Goal: Transaction & Acquisition: Purchase product/service

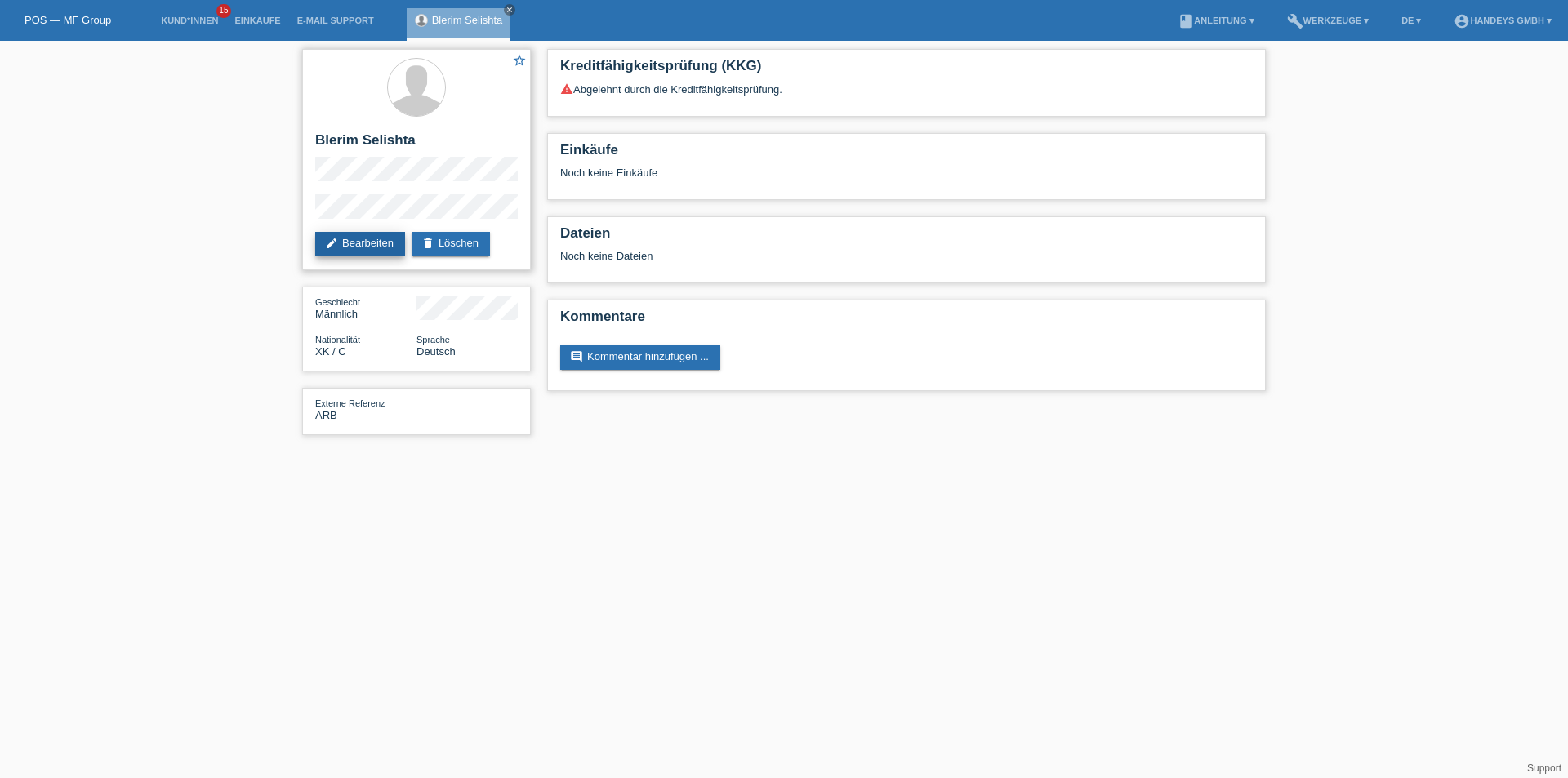
click at [351, 240] on link "edit Bearbeiten" at bounding box center [360, 244] width 90 height 25
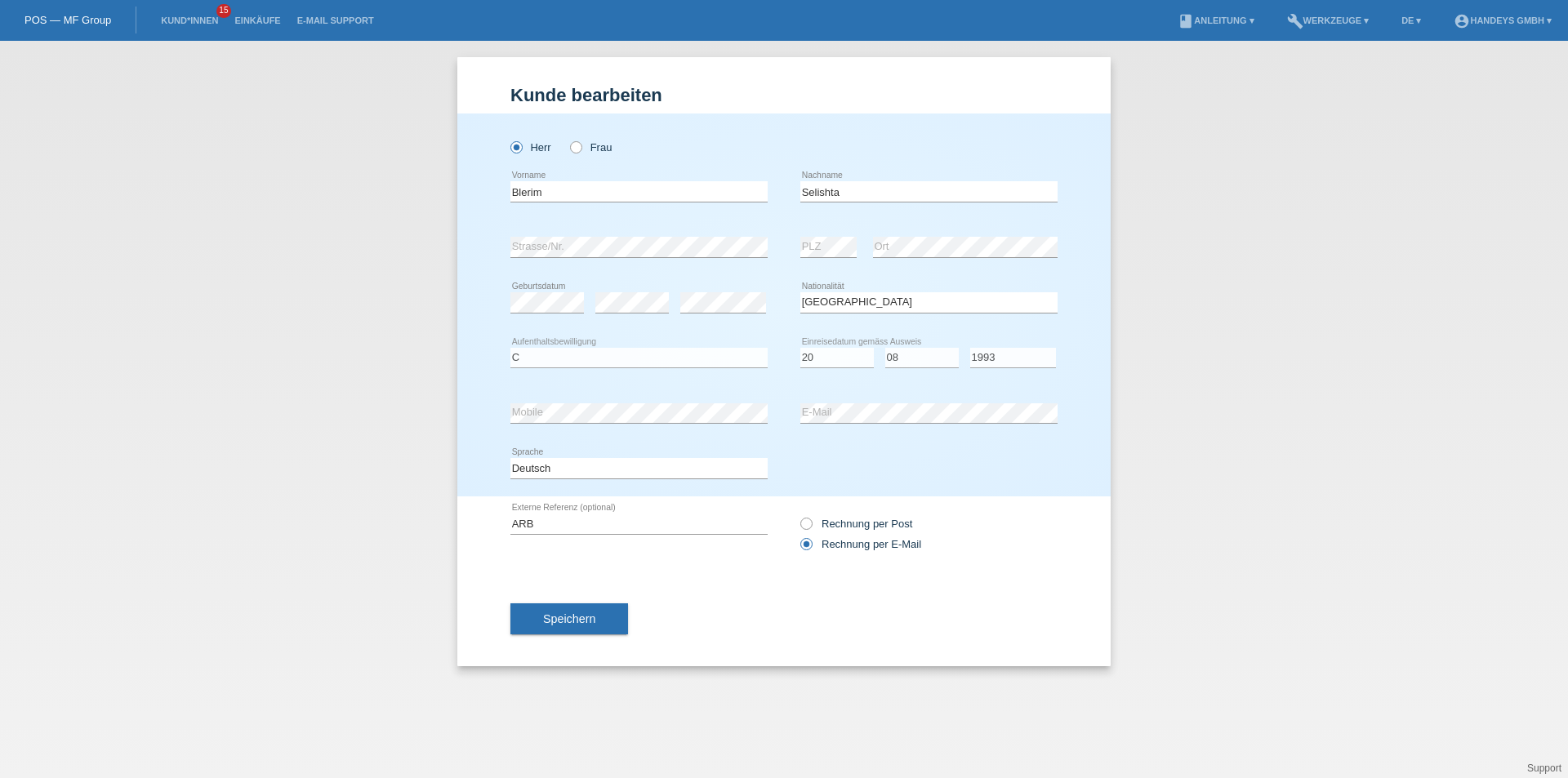
select select "XK"
select select "C"
select select "20"
select select "08"
select select "1993"
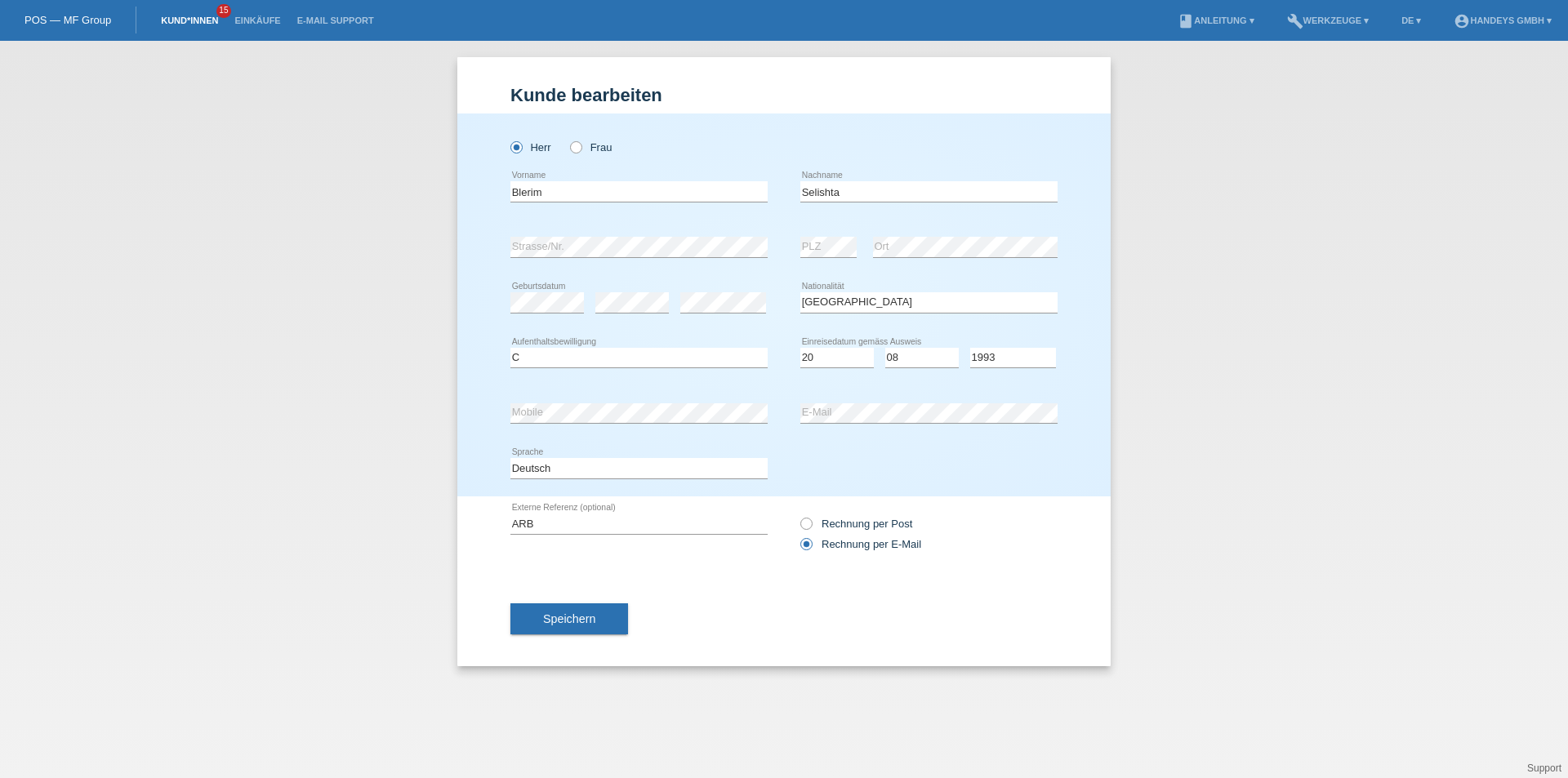
click at [167, 19] on link "Kund*innen" at bounding box center [189, 21] width 74 height 10
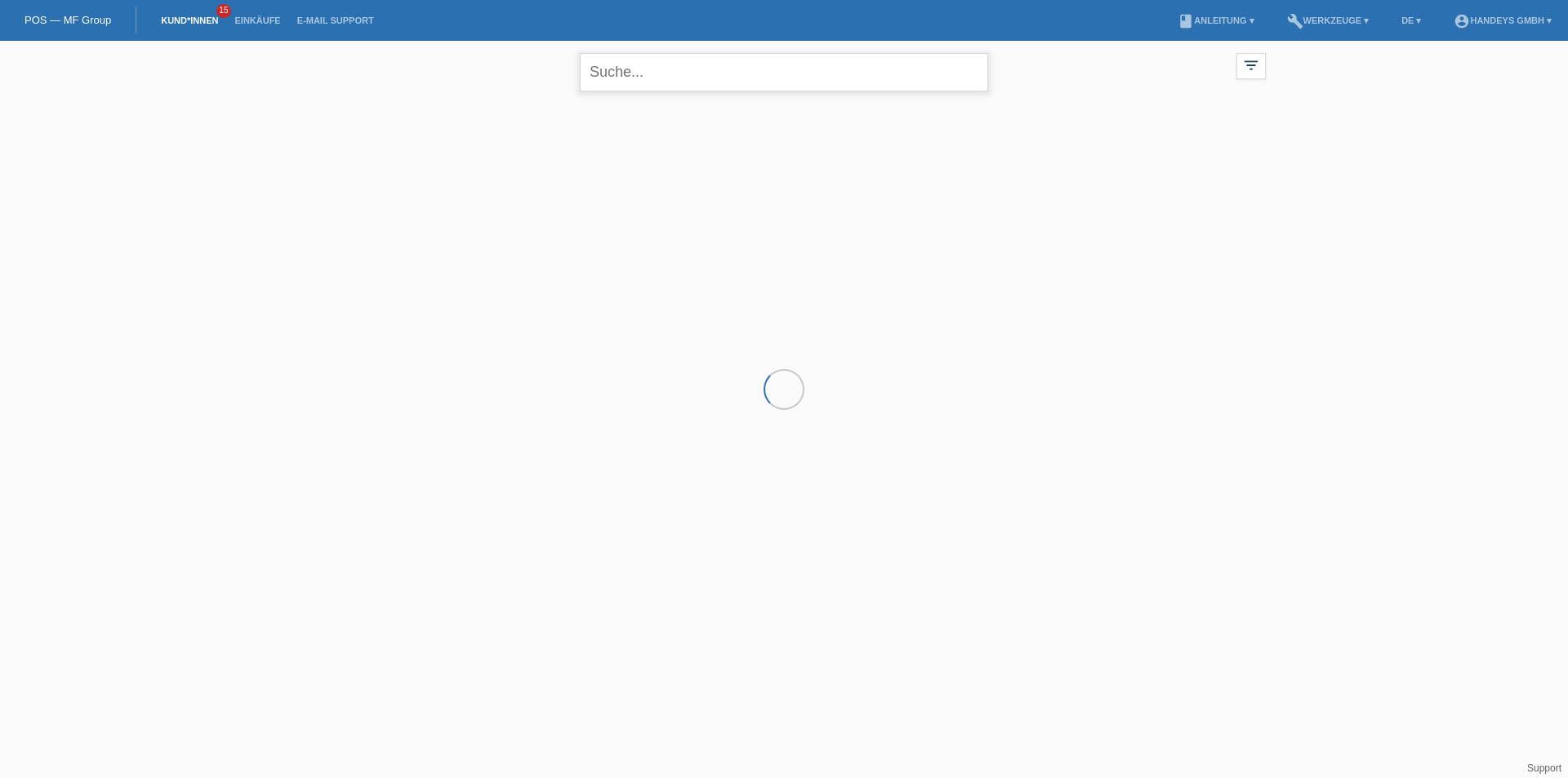
click at [663, 77] on input "text" at bounding box center [784, 72] width 408 height 38
type input "mullaxhela"
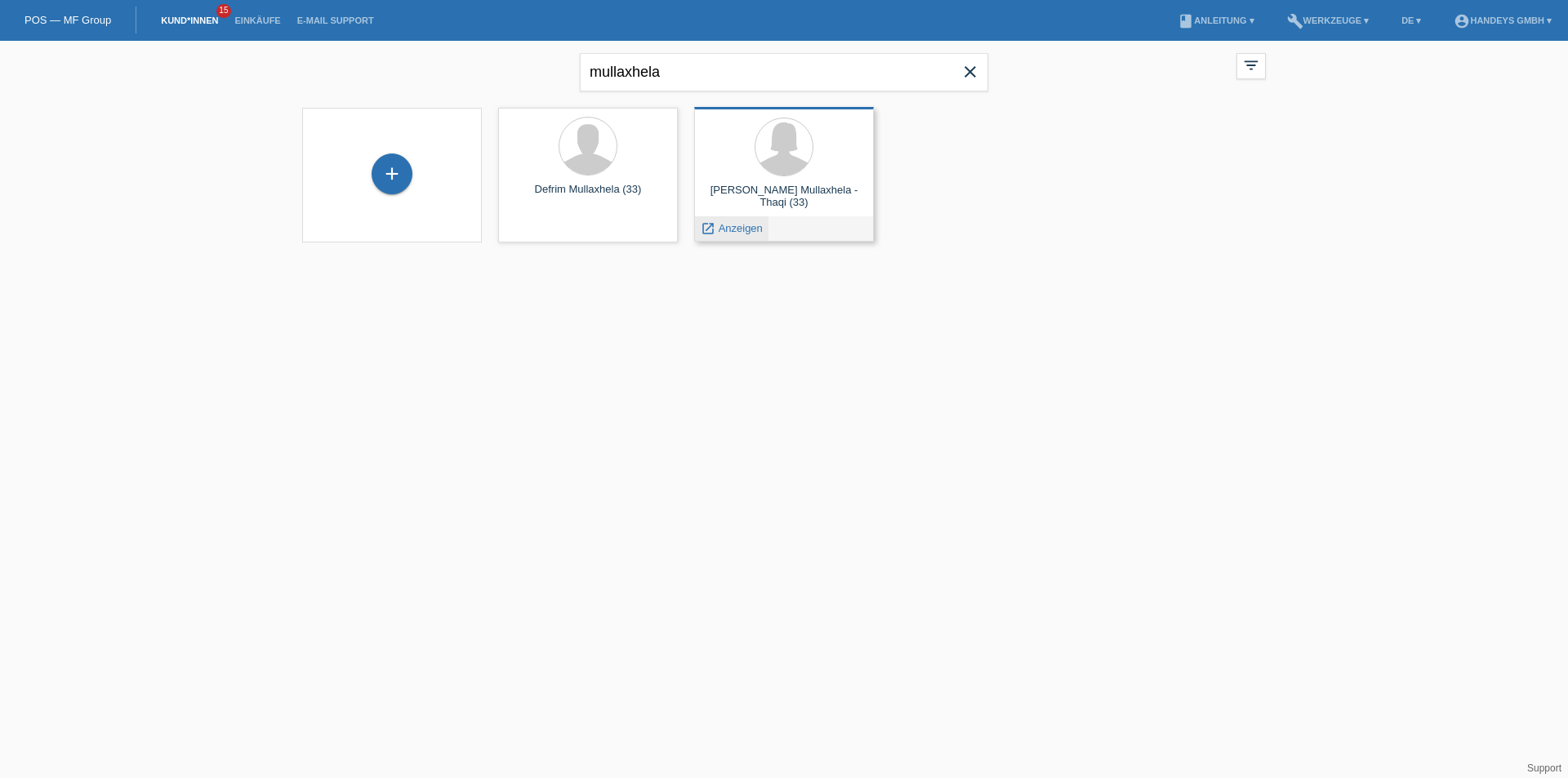
click at [724, 230] on span "Anzeigen" at bounding box center [740, 228] width 44 height 12
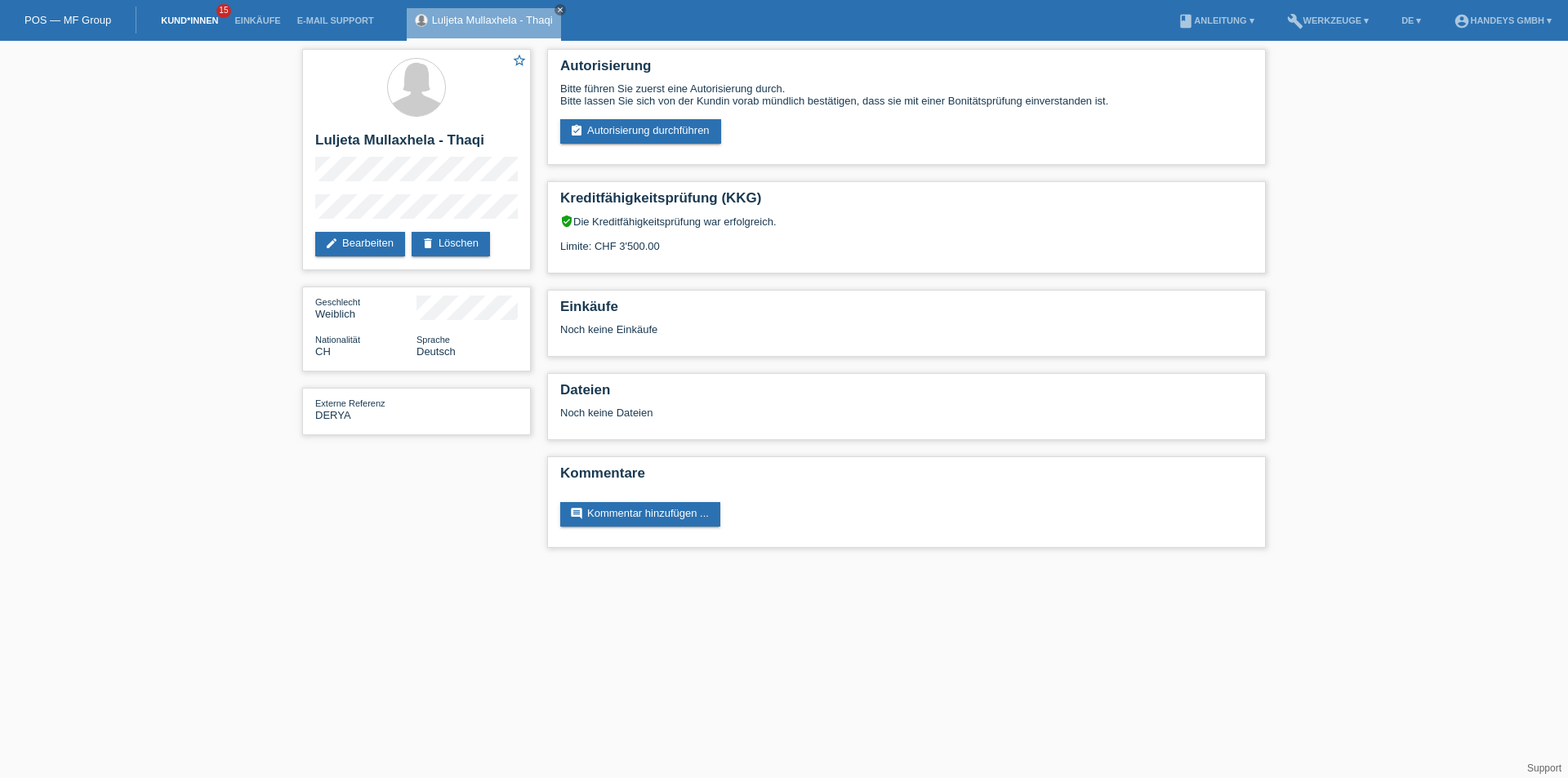
click at [202, 17] on link "Kund*innen" at bounding box center [189, 21] width 74 height 10
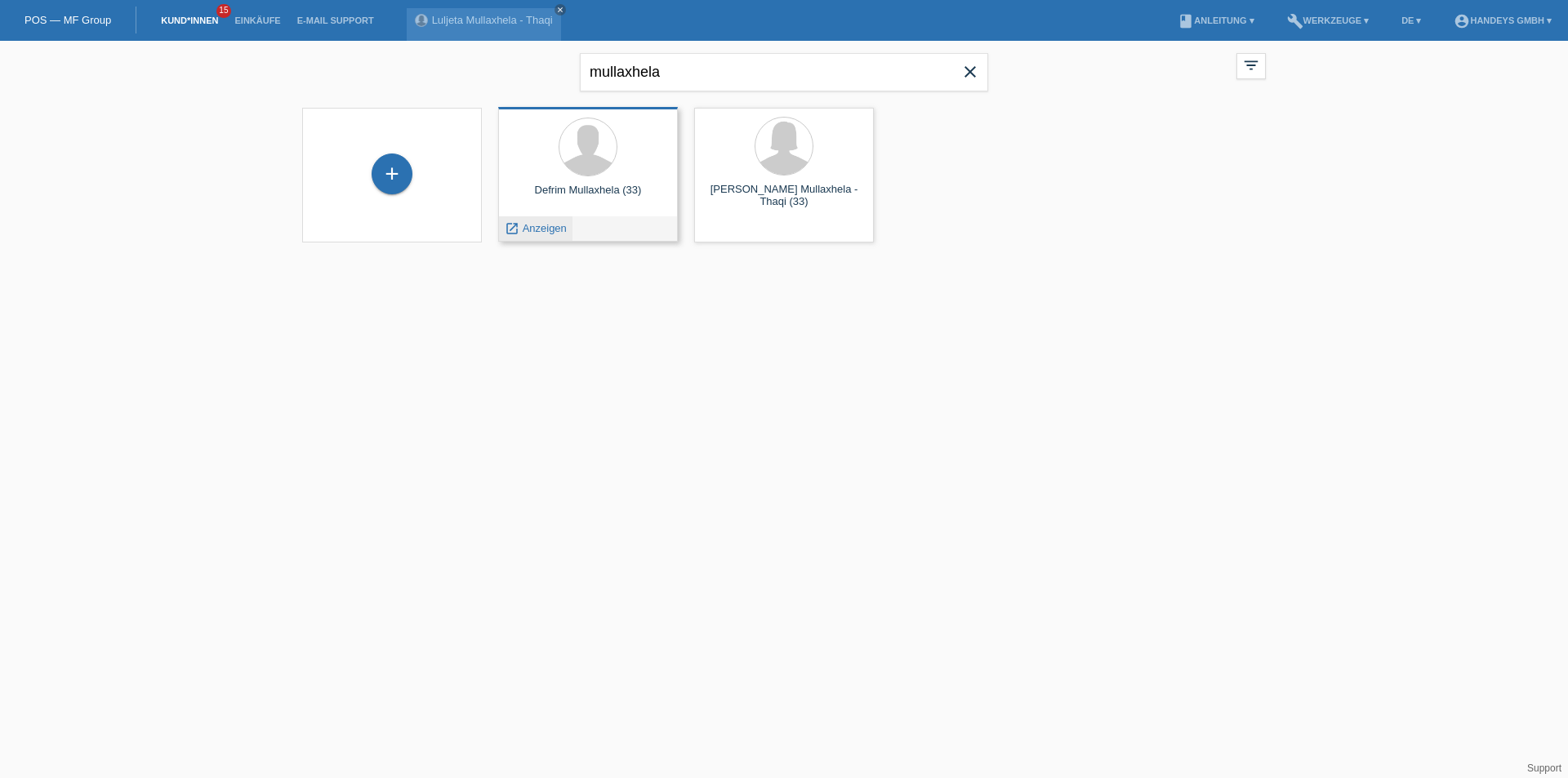
click at [549, 230] on span "Anzeigen" at bounding box center [544, 228] width 44 height 12
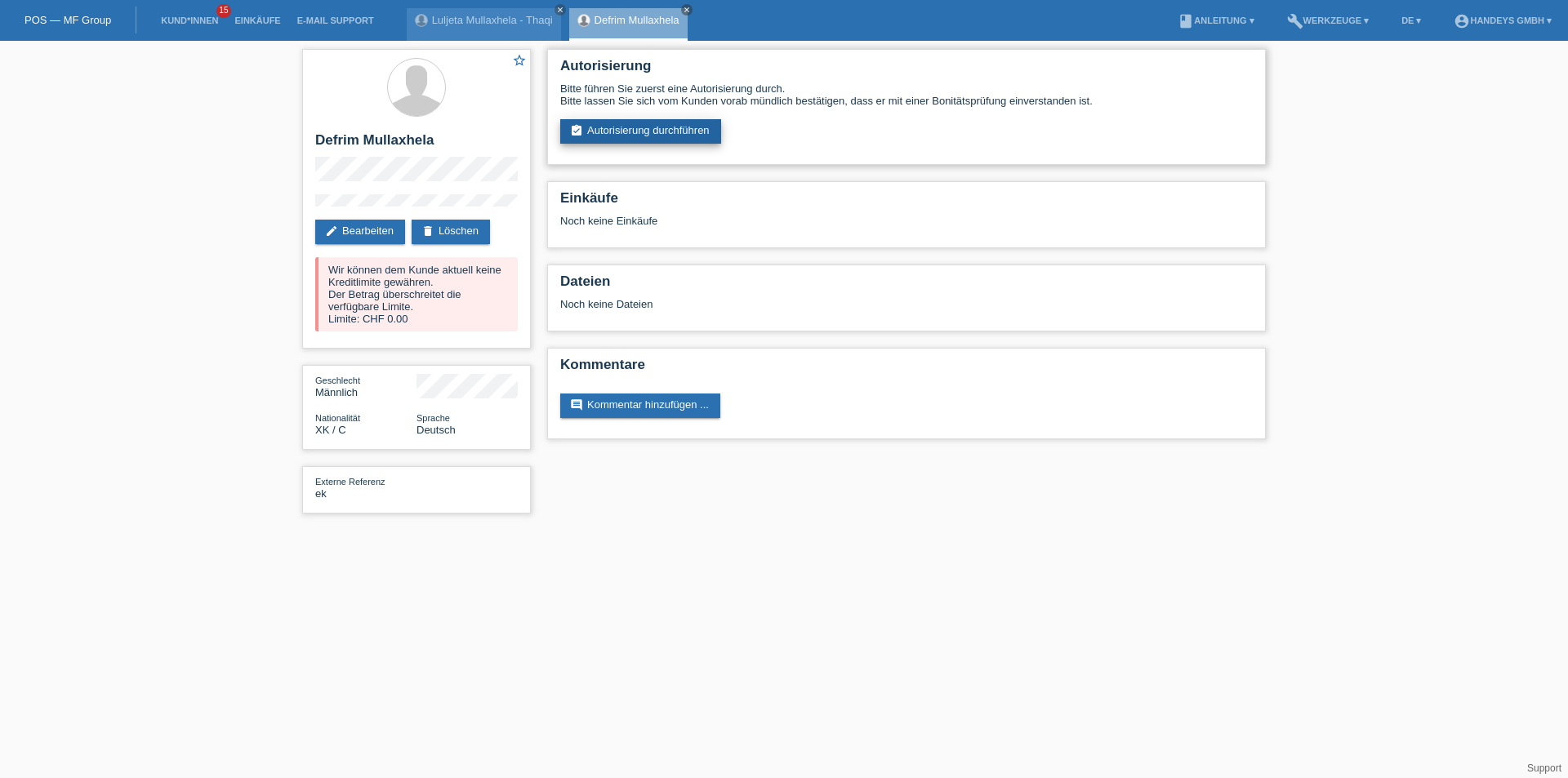
click at [620, 124] on link "assignment_turned_in Autorisierung durchführen" at bounding box center [640, 131] width 161 height 25
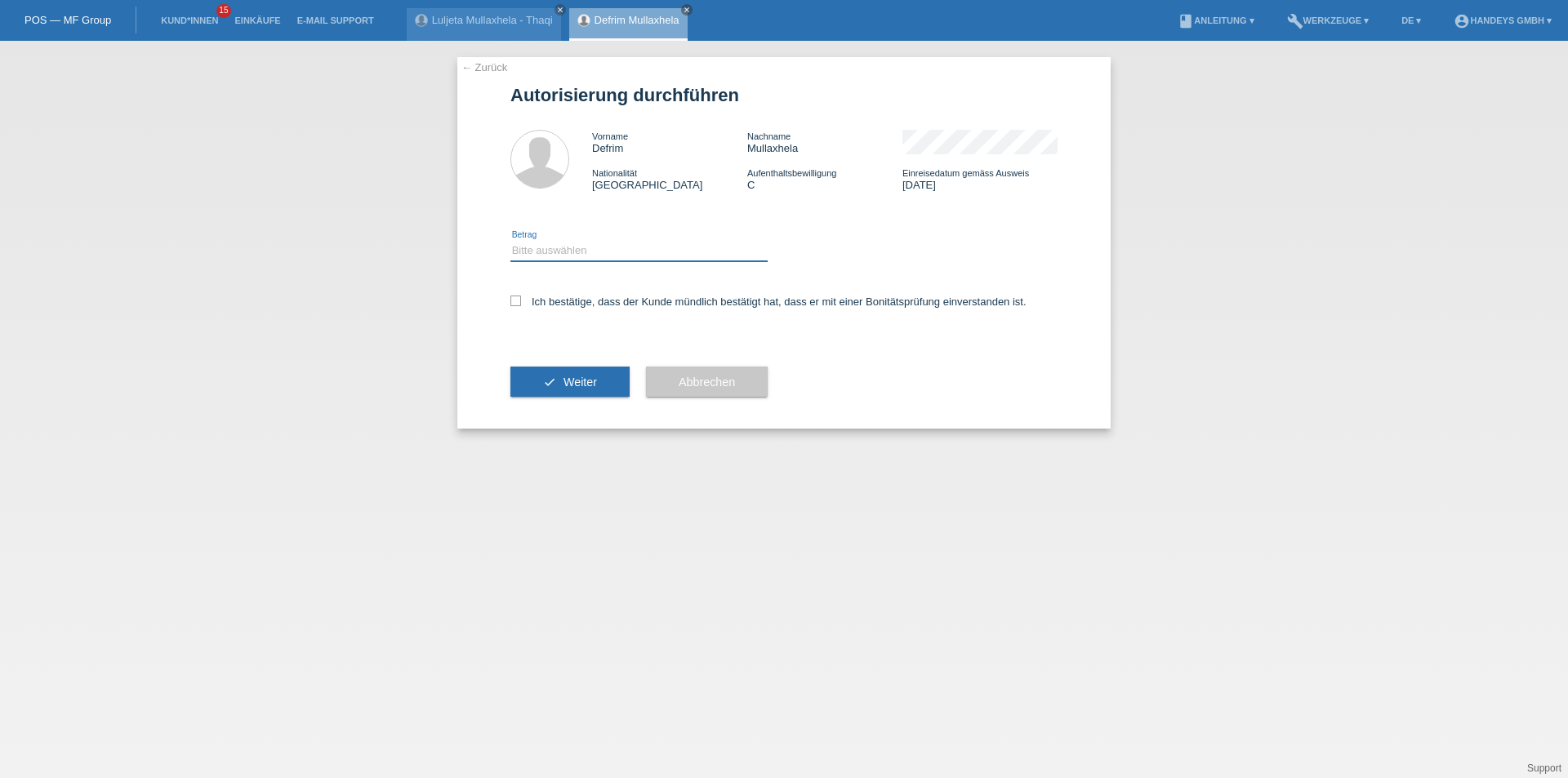
drag, startPoint x: 578, startPoint y: 247, endPoint x: 557, endPoint y: 260, distance: 24.7
click at [576, 248] on select "Bitte auswählen CHF 1.00 - CHF 499.00 CHF 500.00 - CHF 1'999.00 CHF 2'000.00 - …" at bounding box center [639, 251] width 257 height 20
select select "3"
click at [511, 241] on select "Bitte auswählen CHF 1.00 - CHF 499.00 CHF 500.00 - CHF 1'999.00 CHF 2'000.00 - …" at bounding box center [639, 251] width 257 height 20
click at [510, 301] on div "← Zurück Autorisierung durchführen Vorname Defrim Nachname Mullaxhela Nationali…" at bounding box center [784, 243] width 653 height 372
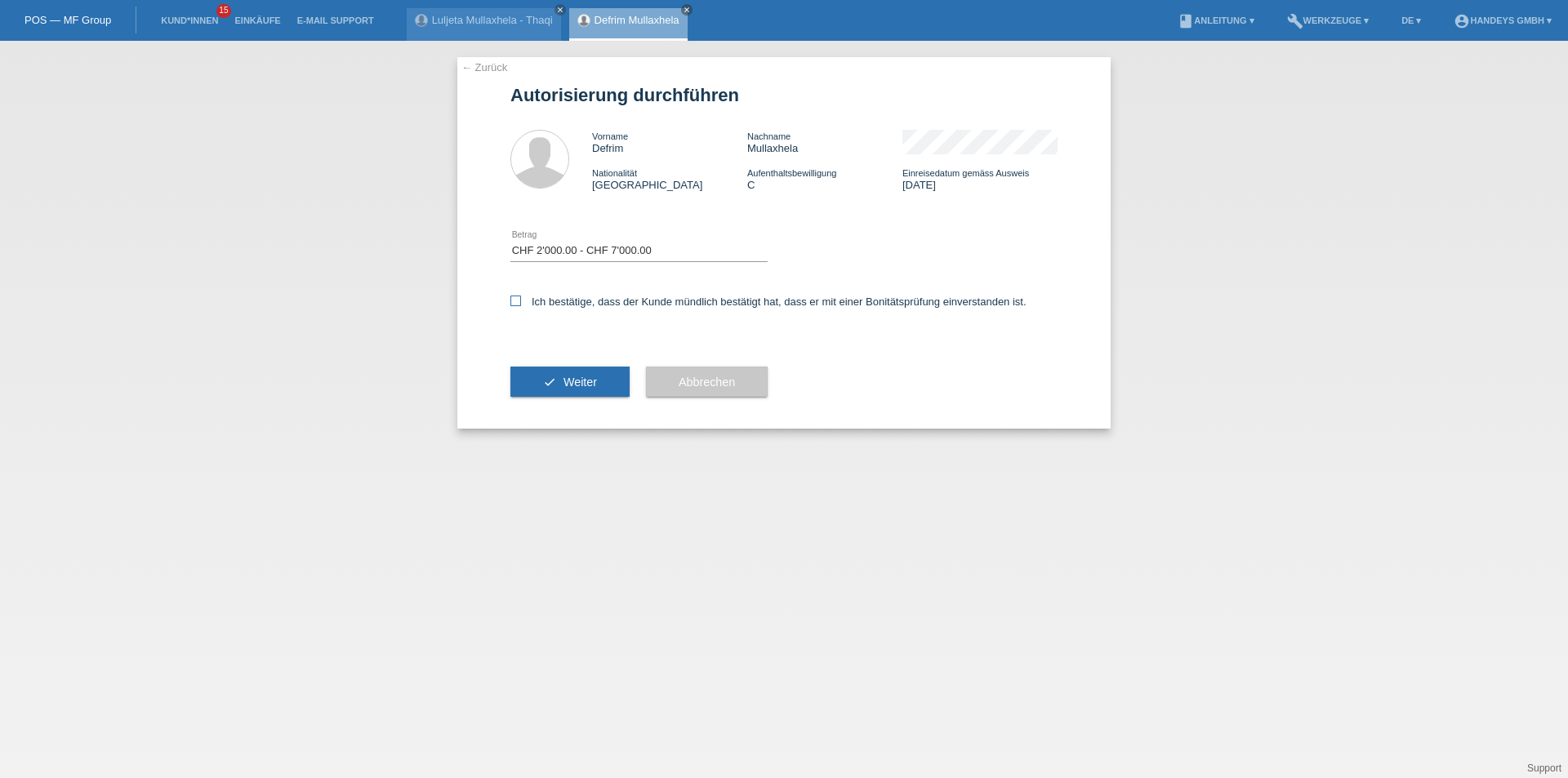
click at [512, 300] on icon at bounding box center [516, 301] width 11 height 11
click at [512, 300] on input "Ich bestätige, dass der Kunde mündlich bestätigt hat, dass er mit einer Bonität…" at bounding box center [516, 301] width 11 height 11
checkbox input "true"
click at [529, 377] on button "check Weiter" at bounding box center [570, 382] width 119 height 31
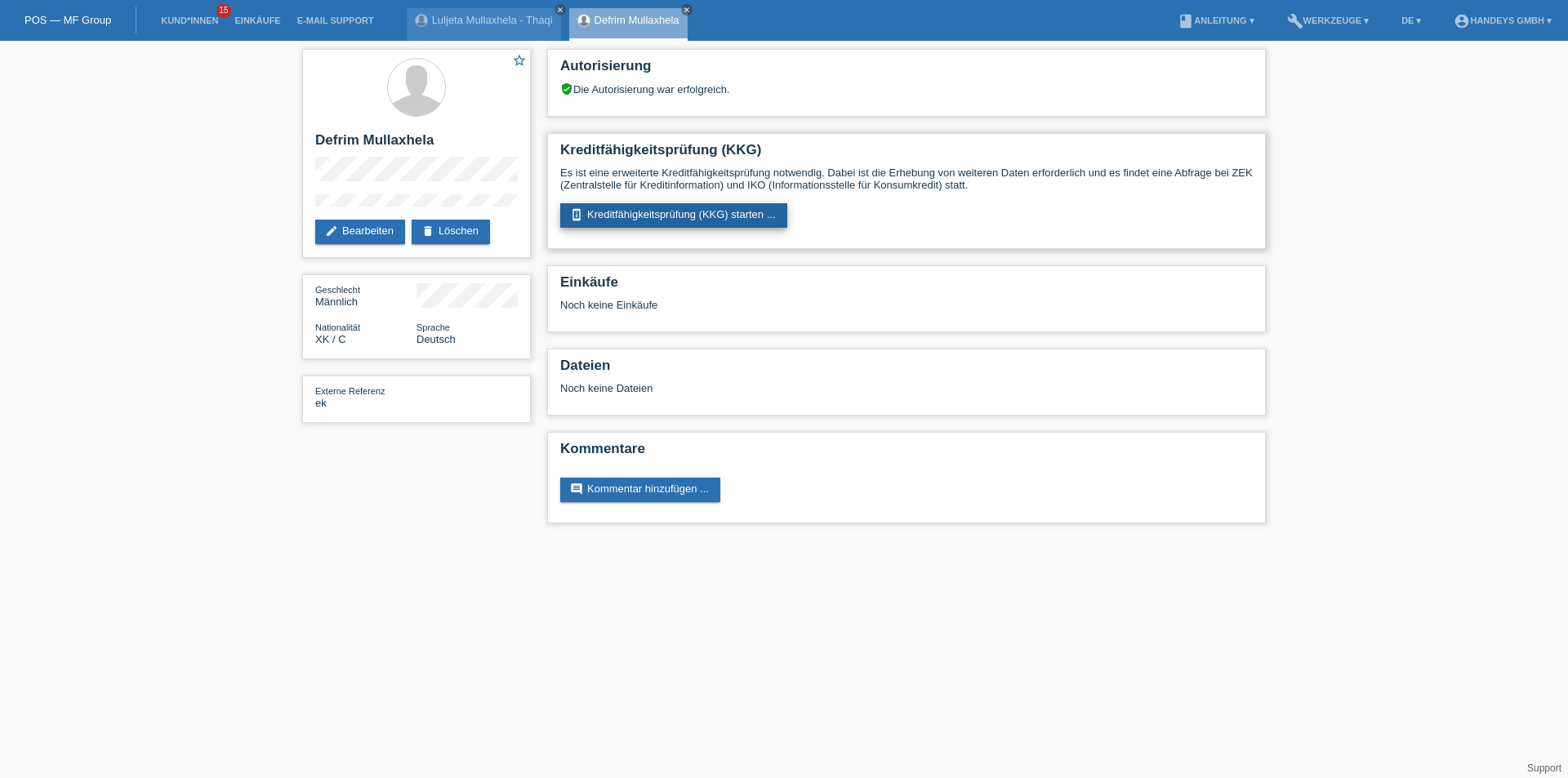
click at [668, 207] on link "perm_device_information Kreditfähigkeitsprüfung (KKG) starten ..." at bounding box center [673, 216] width 227 height 25
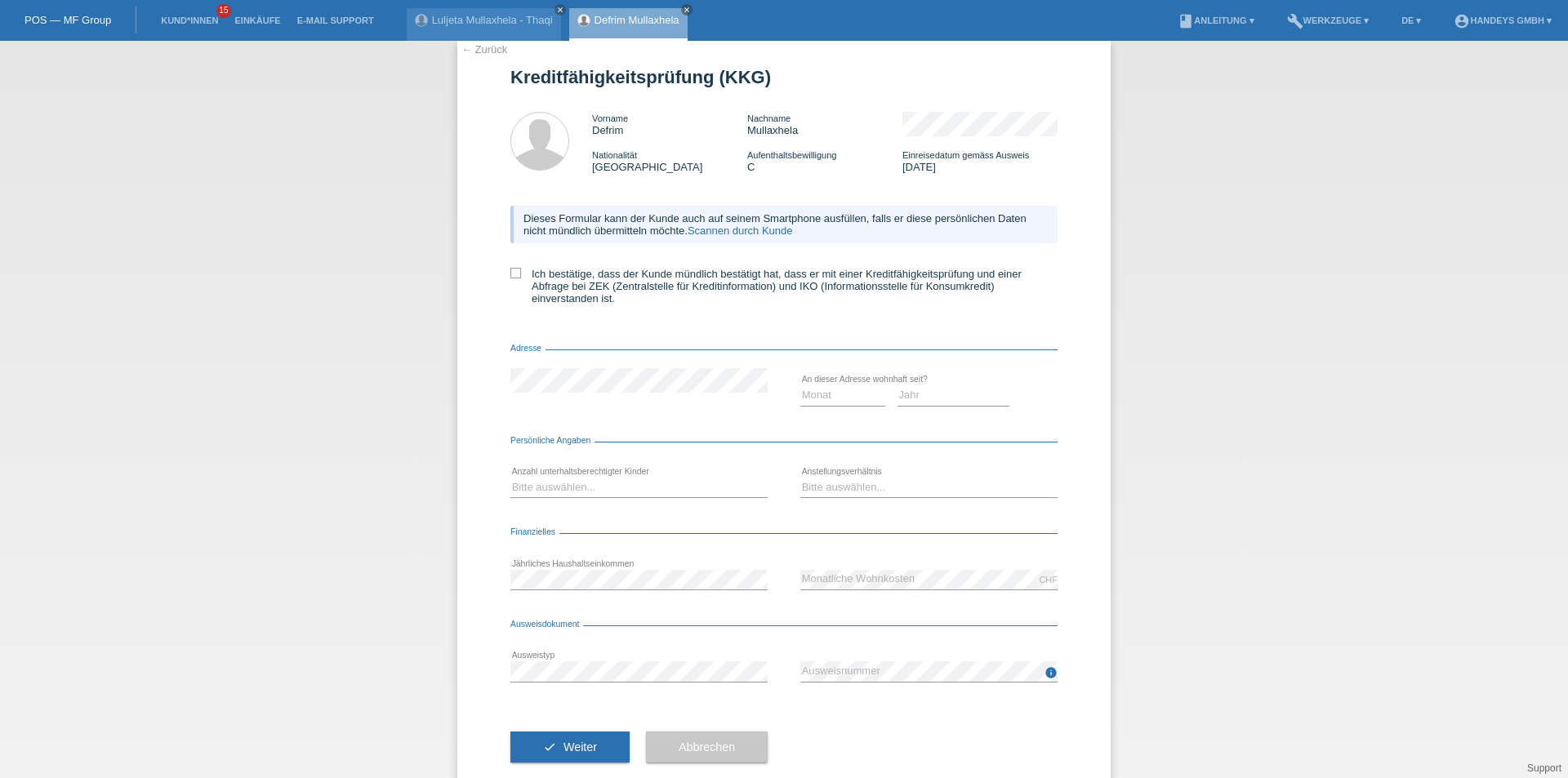
scroll to position [50, 0]
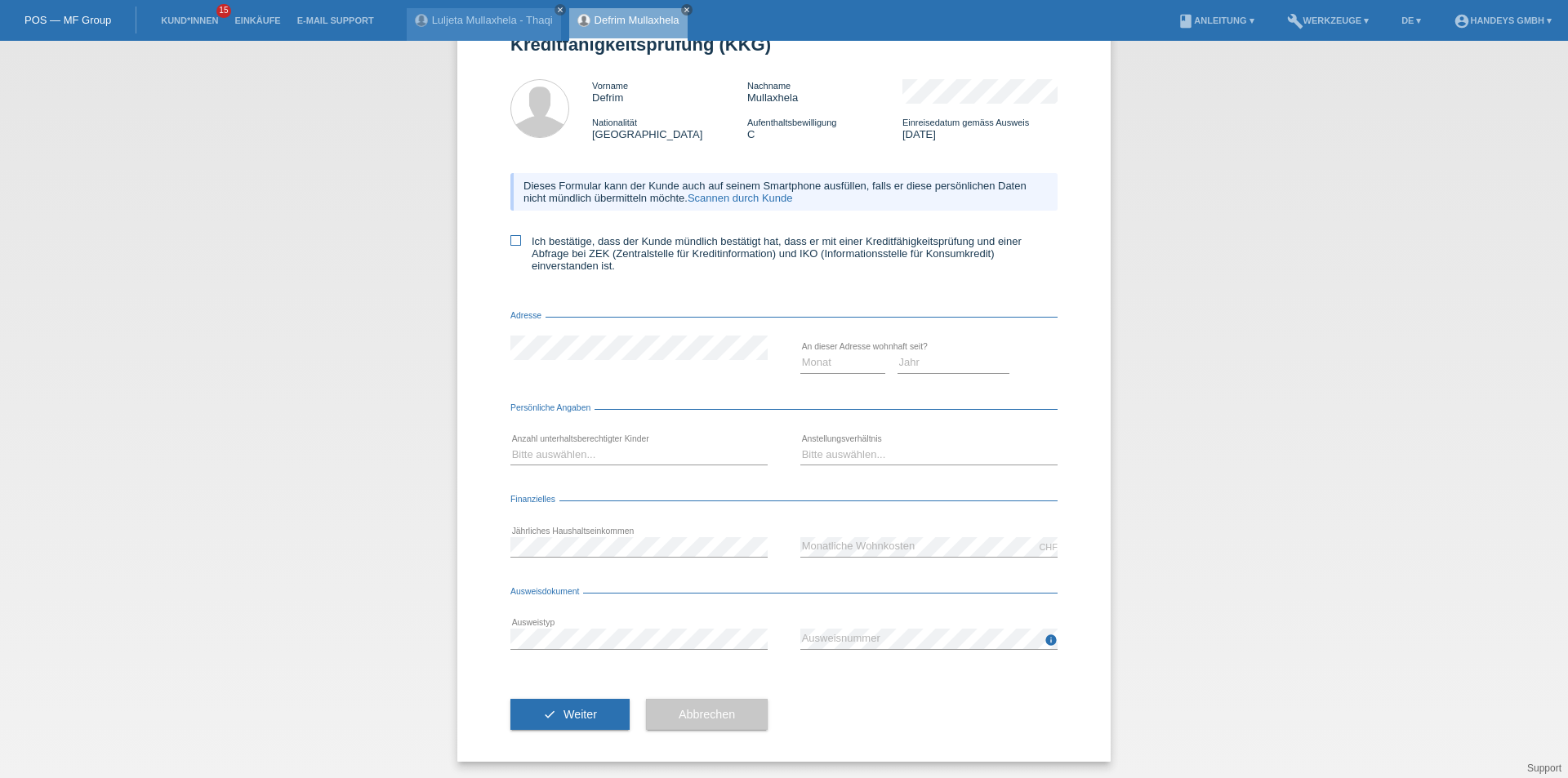
click at [511, 237] on icon at bounding box center [516, 240] width 11 height 11
click at [511, 237] on input "Ich bestätige, dass der Kunde mündlich bestätigt hat, dass er mit einer Kreditf…" at bounding box center [516, 240] width 11 height 11
checkbox input "true"
click at [745, 195] on link "Scannen durch Kunde" at bounding box center [740, 197] width 106 height 12
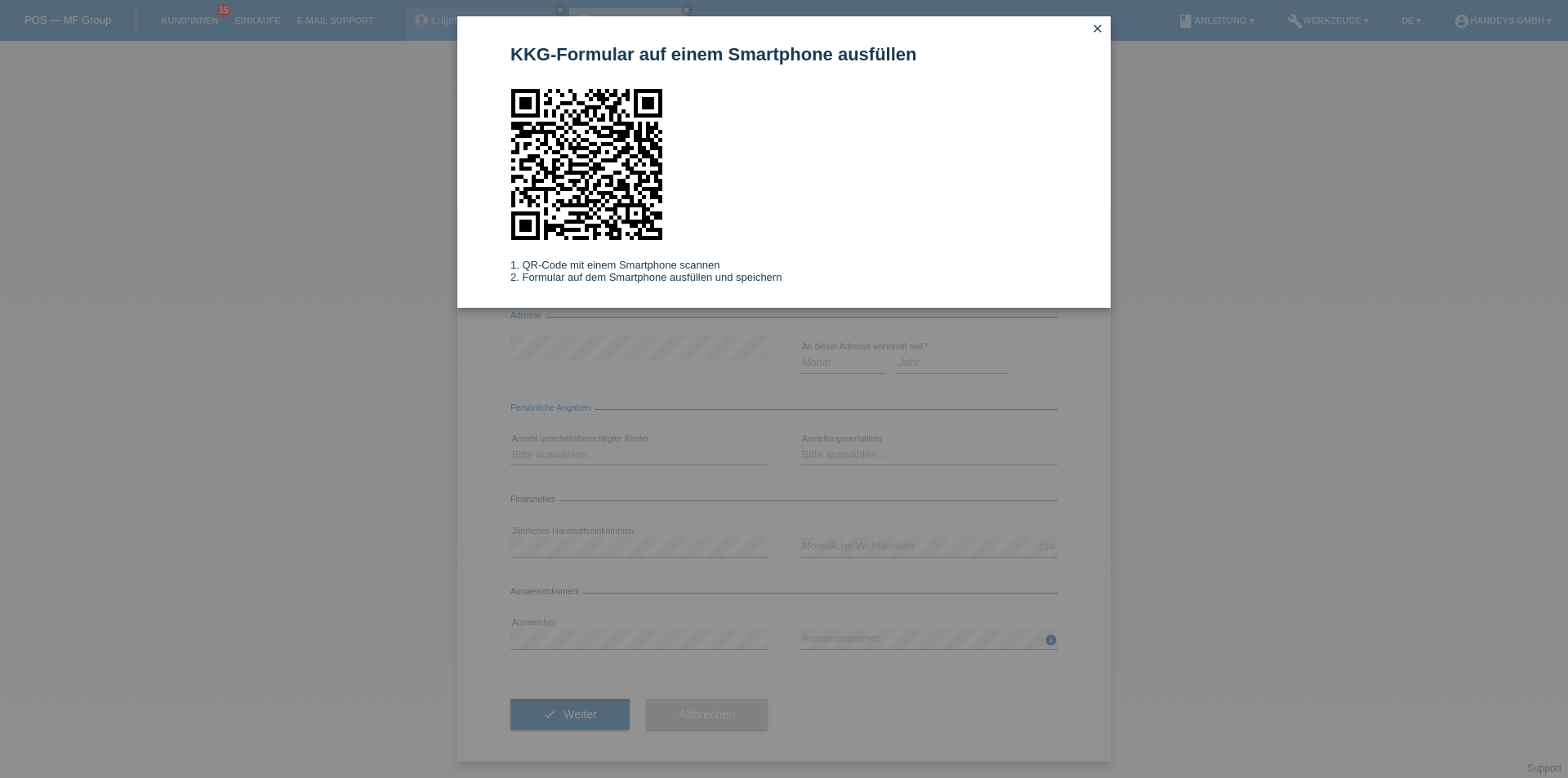
click at [1093, 33] on icon "close" at bounding box center [1098, 29] width 13 height 13
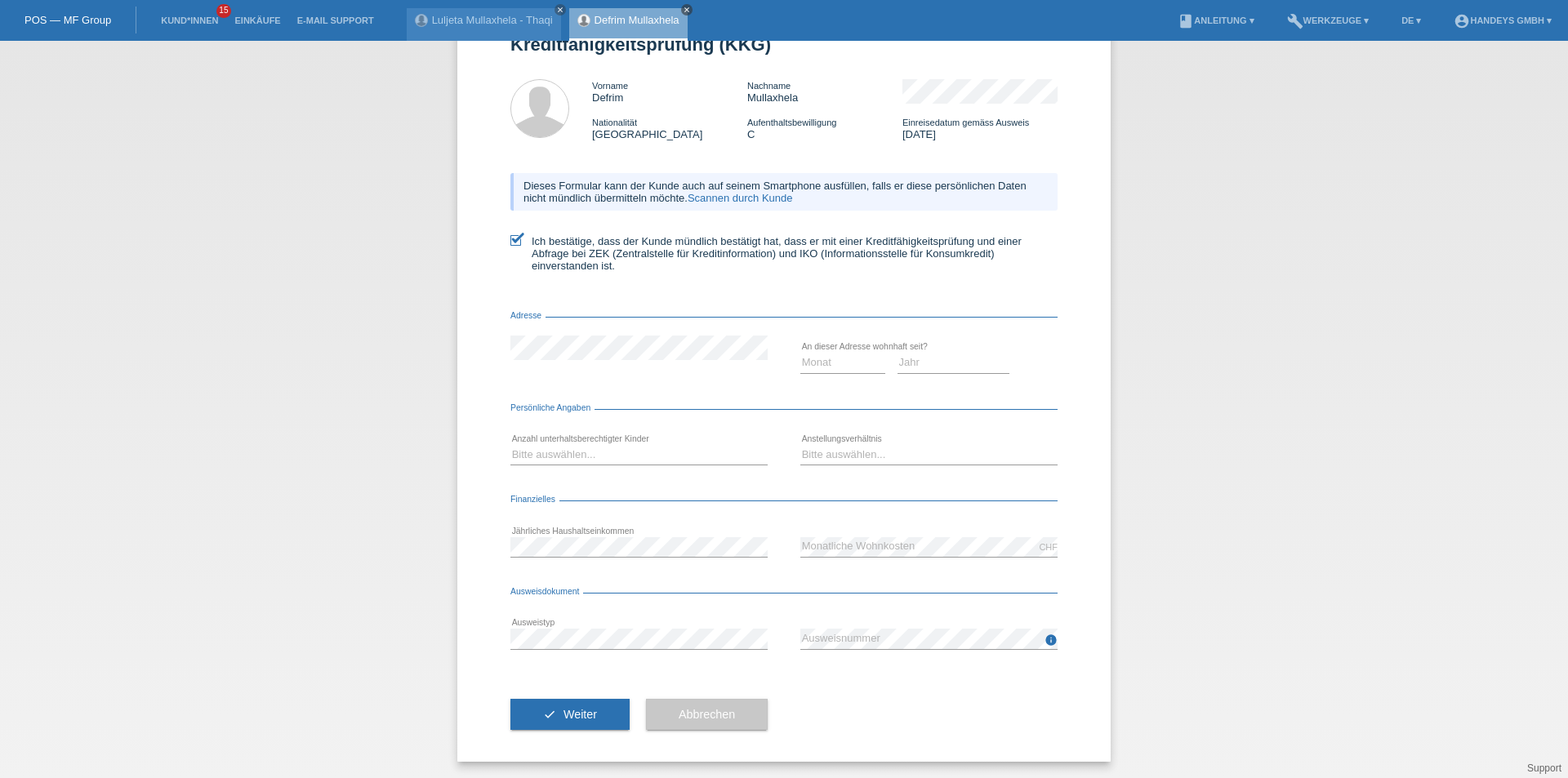
click at [684, 9] on icon "close" at bounding box center [687, 10] width 8 height 8
click at [558, 11] on icon "close" at bounding box center [560, 10] width 8 height 8
click at [188, 18] on link "Kund*innen" at bounding box center [189, 21] width 74 height 10
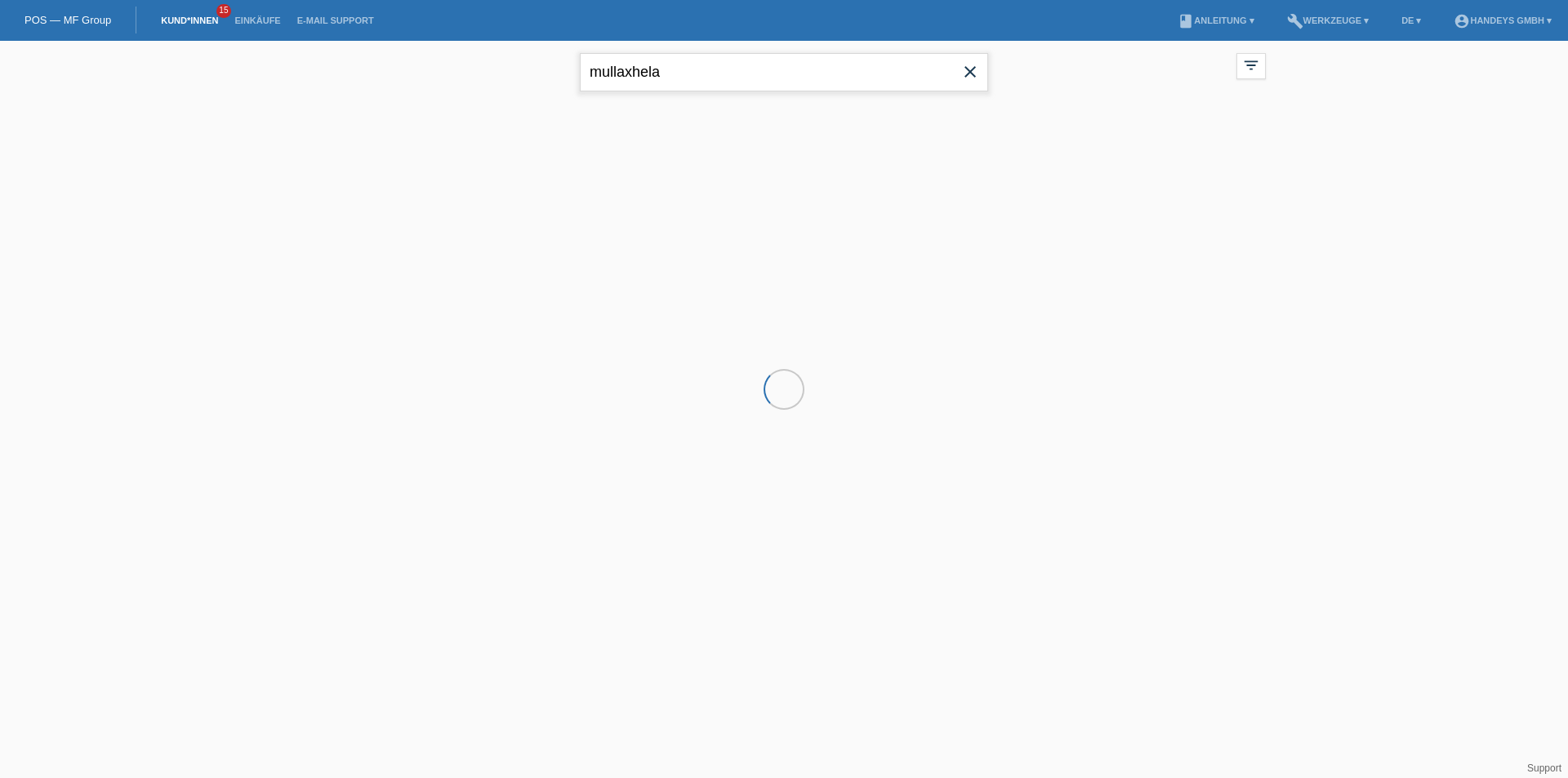
click at [718, 73] on input "mullaxhela" at bounding box center [784, 72] width 408 height 38
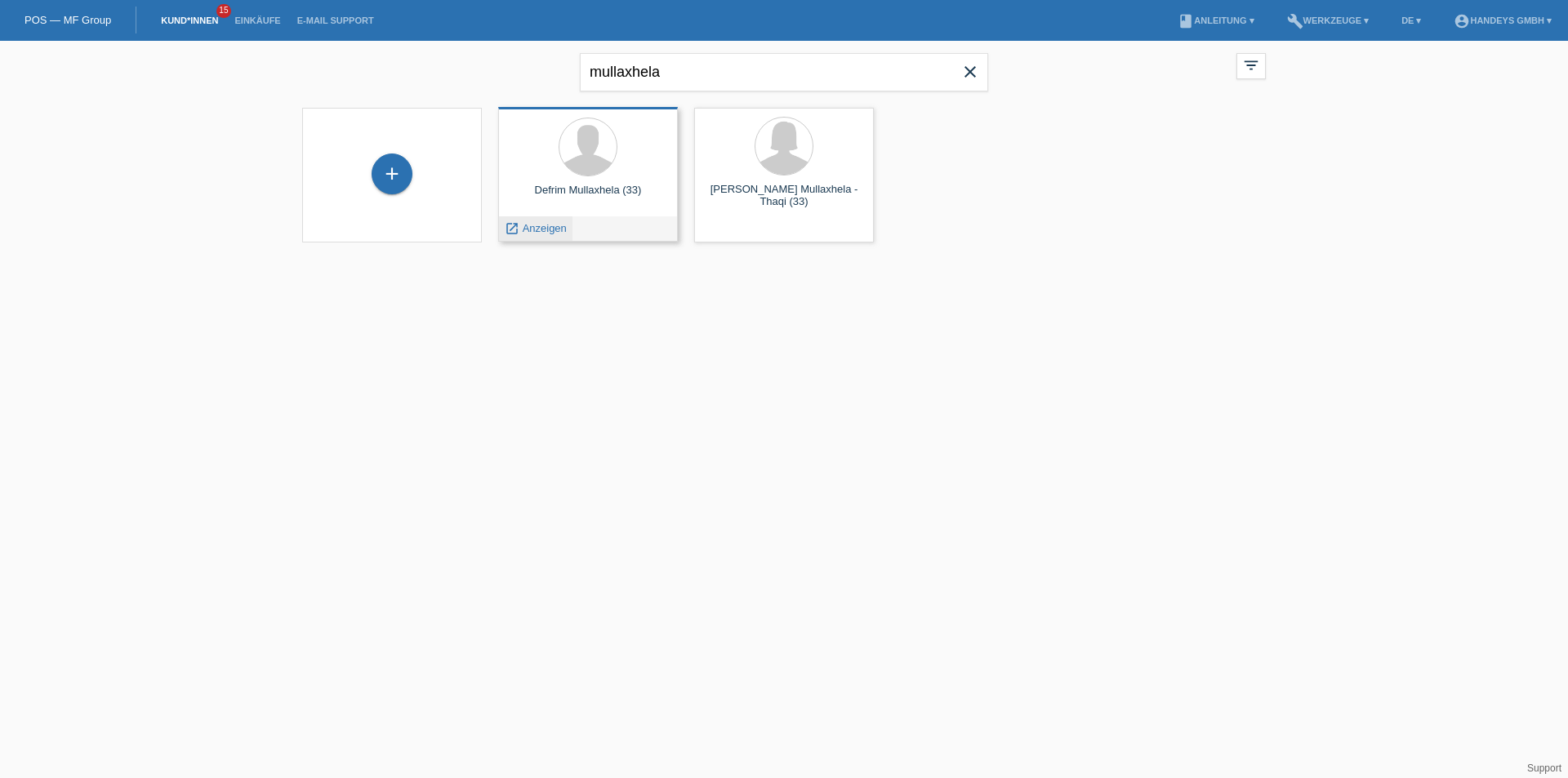
click at [549, 228] on span "Anzeigen" at bounding box center [544, 228] width 44 height 12
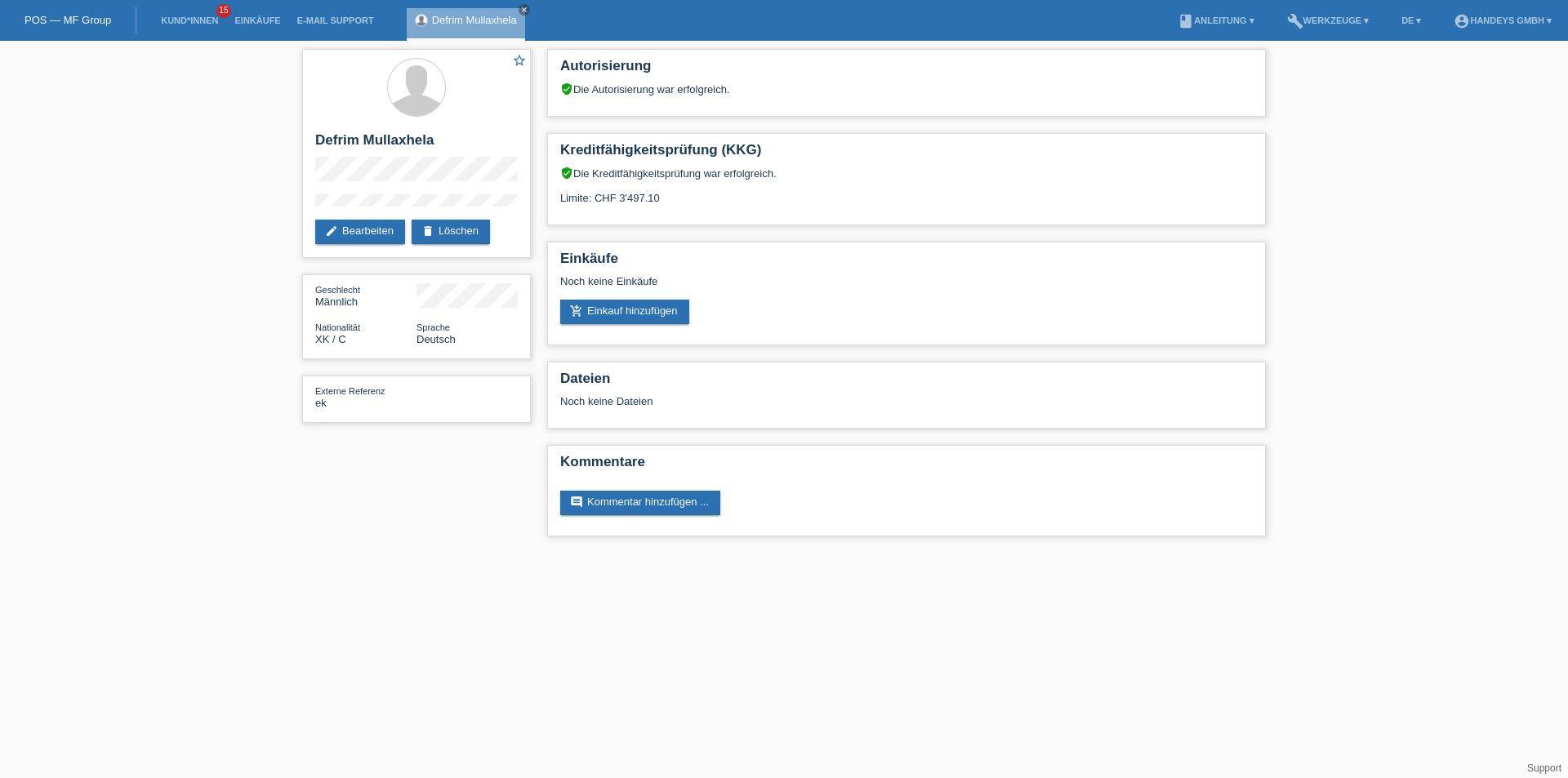
drag, startPoint x: 670, startPoint y: 197, endPoint x: 354, endPoint y: 42, distance: 352.0
click at [489, 132] on div "star_border Defrim Mullaxhela edit Bearbeiten delete Löschen Geschlecht Männlic…" at bounding box center [784, 296] width 980 height 512
click at [676, 246] on div "Einkäufe Noch keine Einkäufe add_shopping_cart Einkauf hinzufügen" at bounding box center [906, 294] width 719 height 104
click at [627, 311] on link "add_shopping_cart Einkauf hinzufügen" at bounding box center [625, 312] width 129 height 25
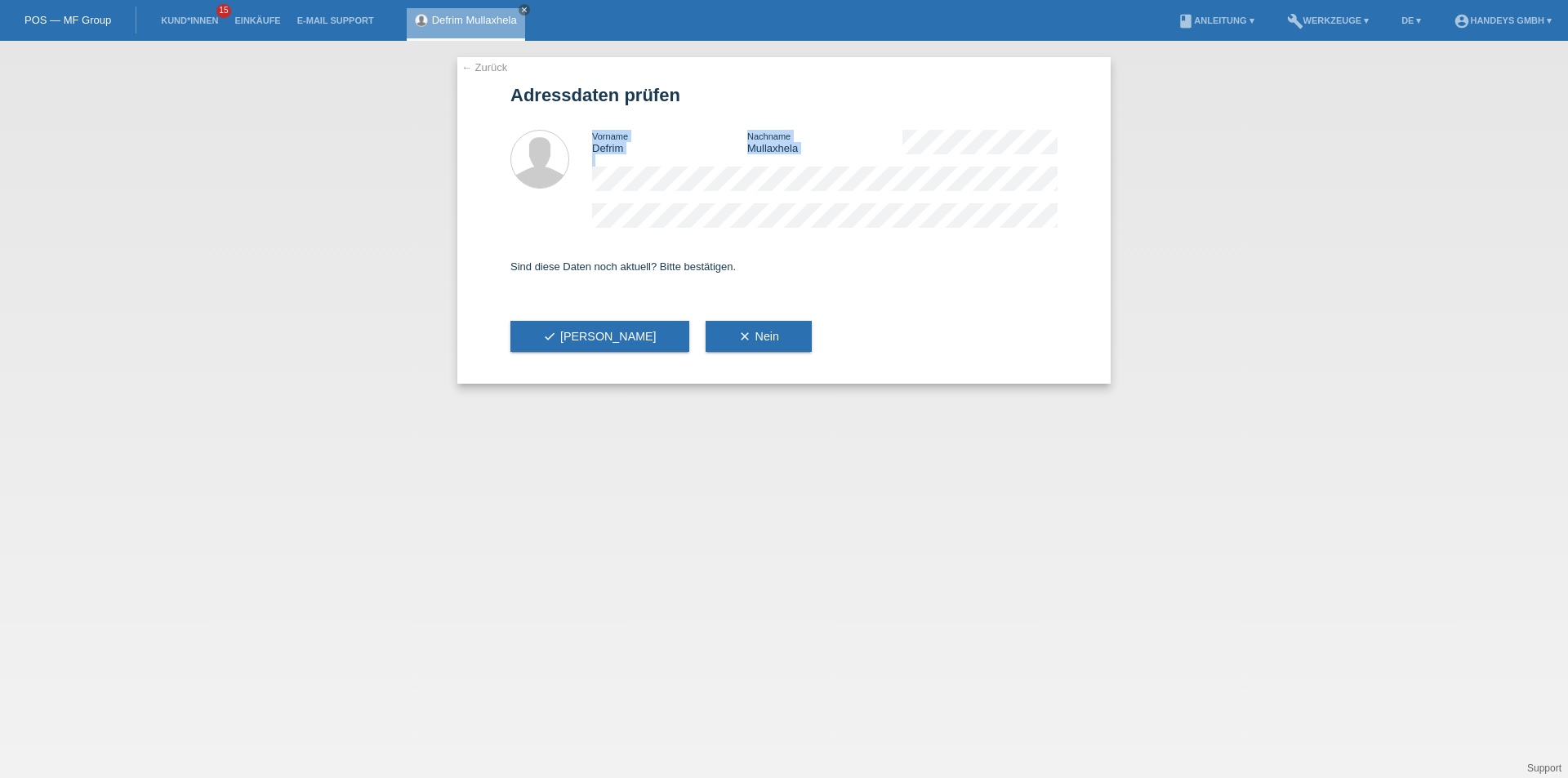
click at [586, 189] on div "Vorname Defrim Nachname Mullaxhela" at bounding box center [784, 178] width 547 height 130
click at [554, 334] on icon "check" at bounding box center [549, 336] width 13 height 13
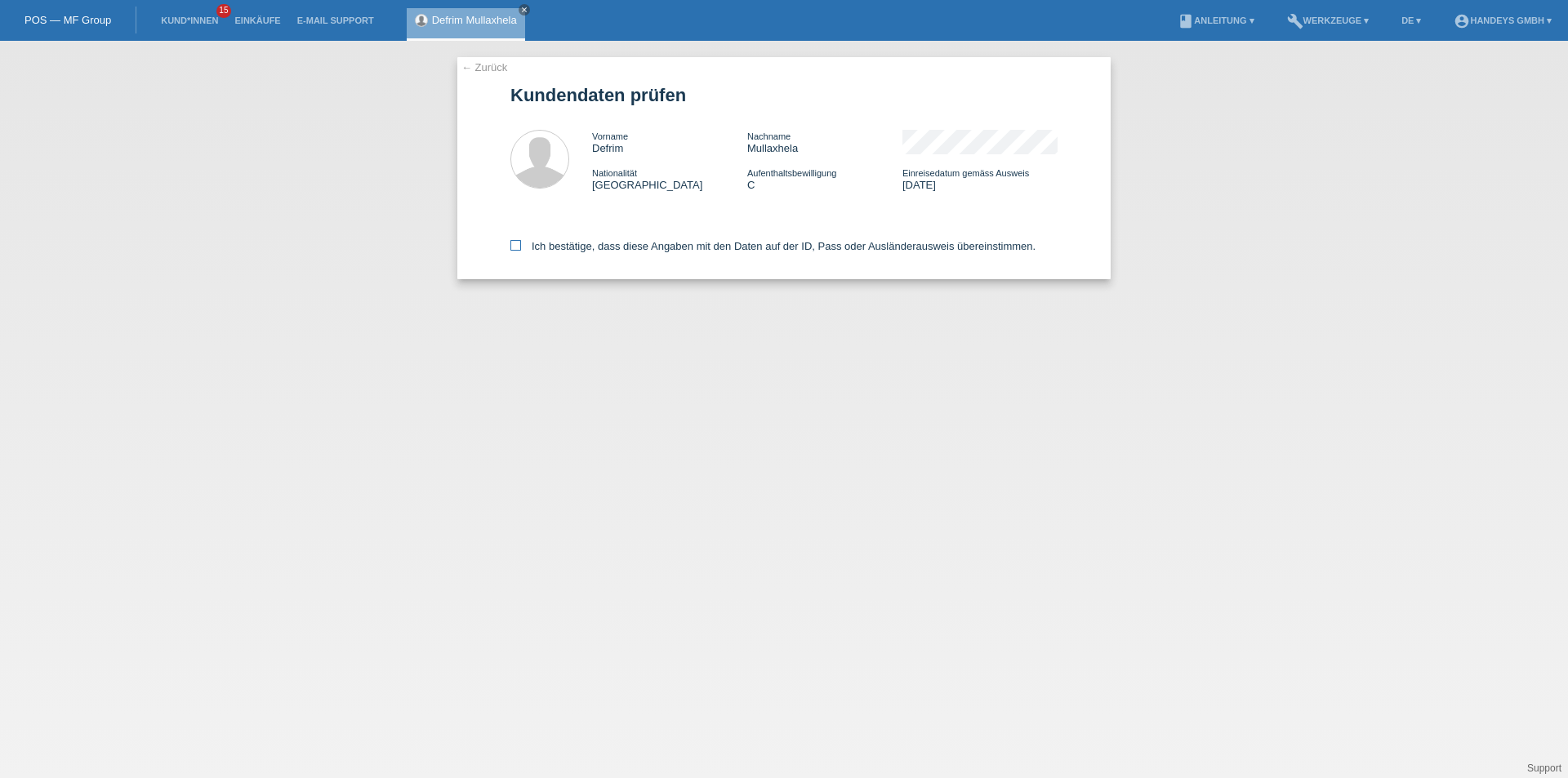
click at [511, 246] on icon at bounding box center [516, 245] width 11 height 11
click at [511, 246] on input "Ich bestätige, dass diese Angaben mit den Daten auf der ID, Pass oder Ausländer…" at bounding box center [516, 245] width 11 height 11
checkbox input "true"
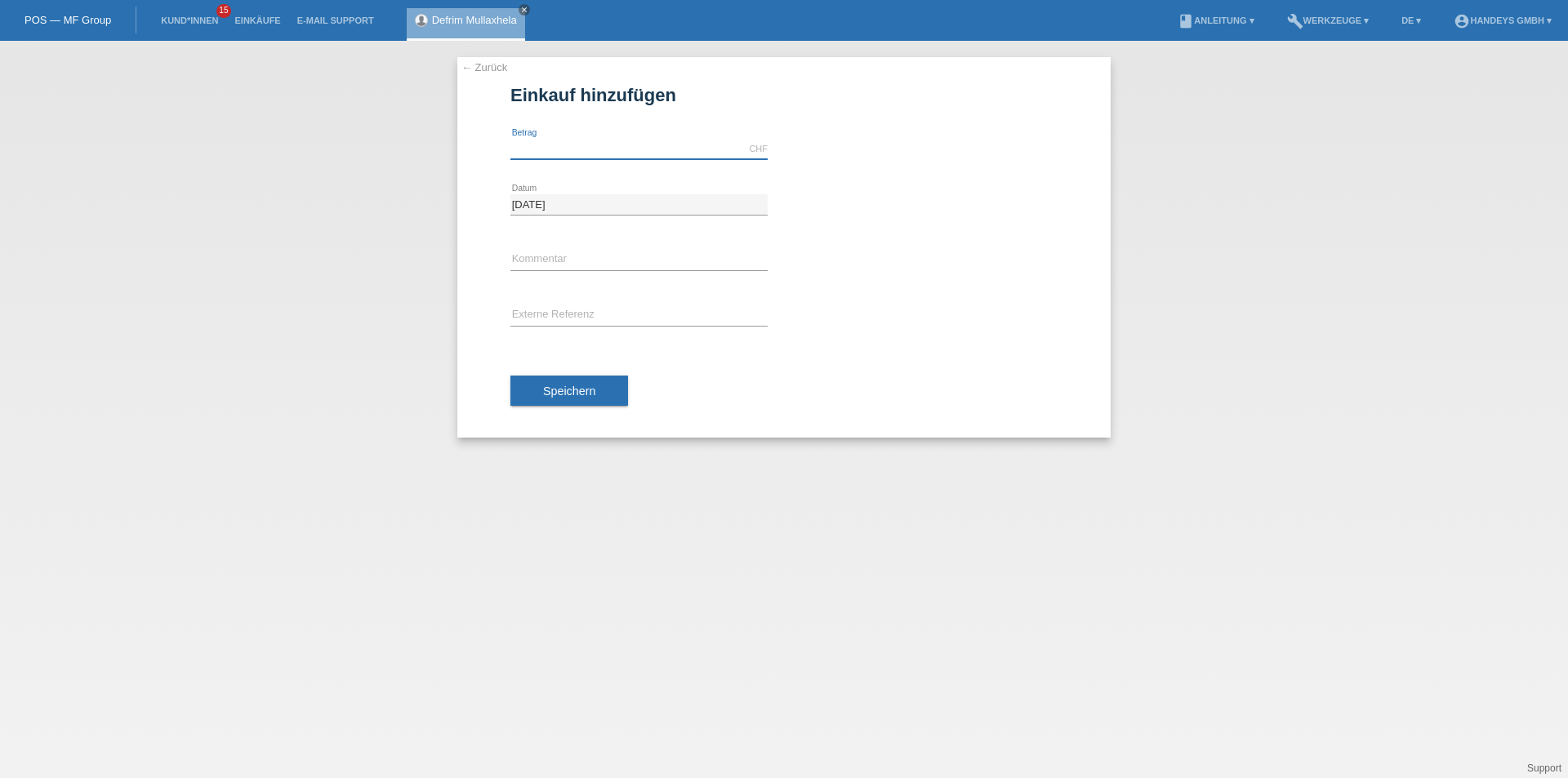
click at [556, 145] on input "text" at bounding box center [639, 149] width 257 height 21
type input "2047.00"
click at [566, 263] on input "text" at bounding box center [639, 260] width 257 height 21
type input "Ägypten"
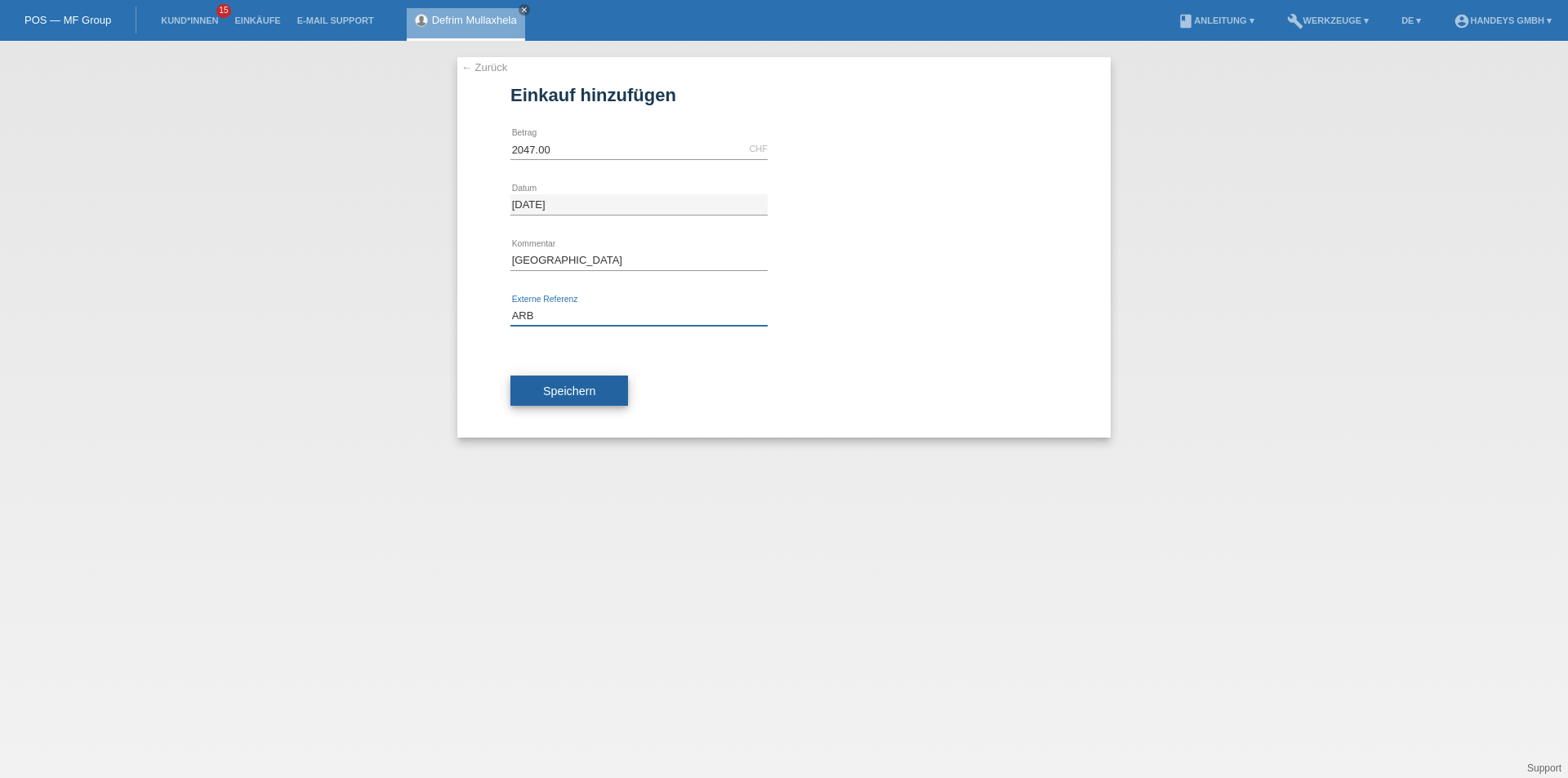
type input "ARB"
click at [557, 395] on span "Speichern" at bounding box center [568, 391] width 52 height 13
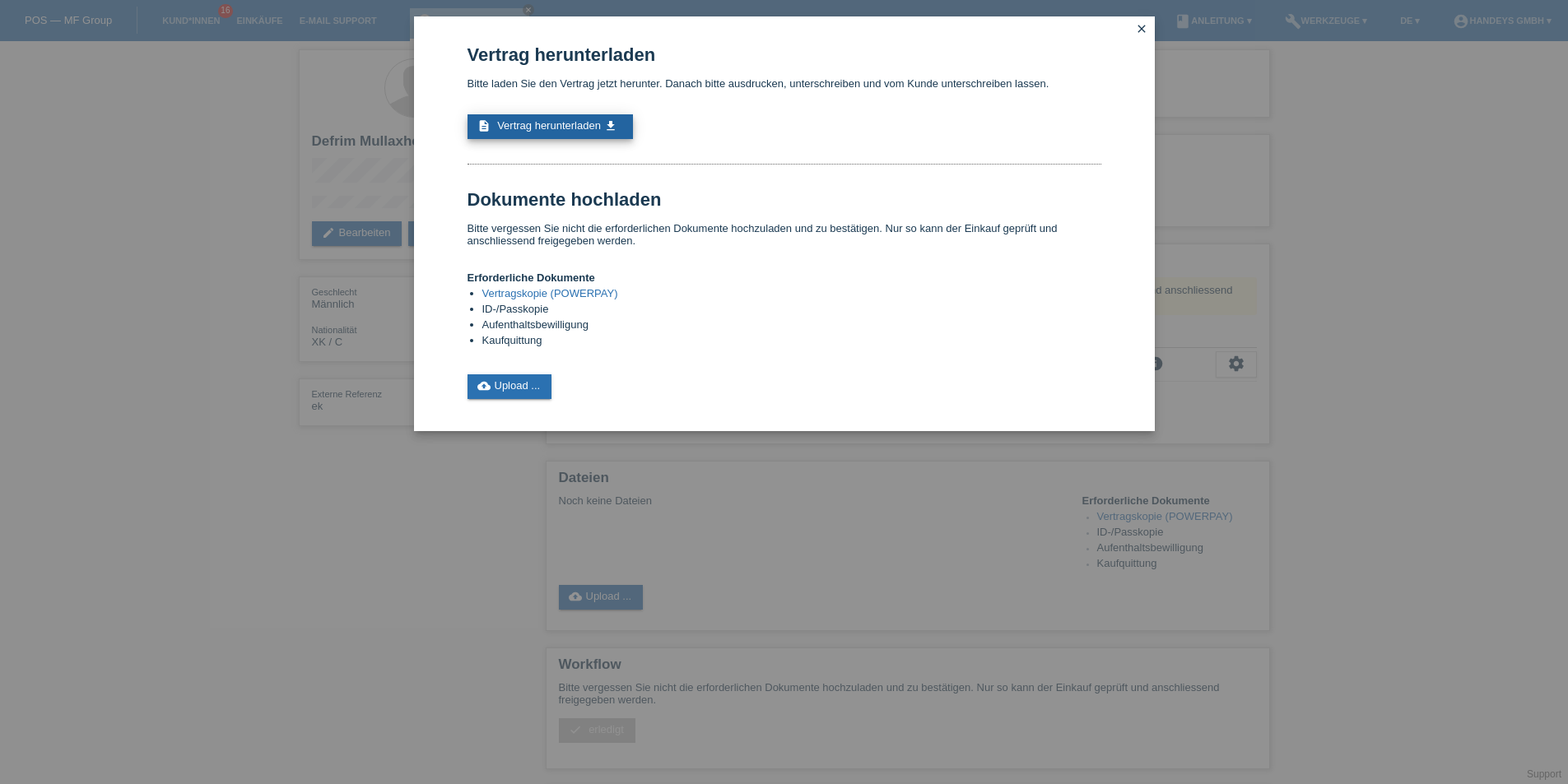
click at [564, 118] on link "description Vertrag herunterladen get_app" at bounding box center [550, 127] width 166 height 25
click at [1135, 28] on icon "close" at bounding box center [1142, 29] width 13 height 13
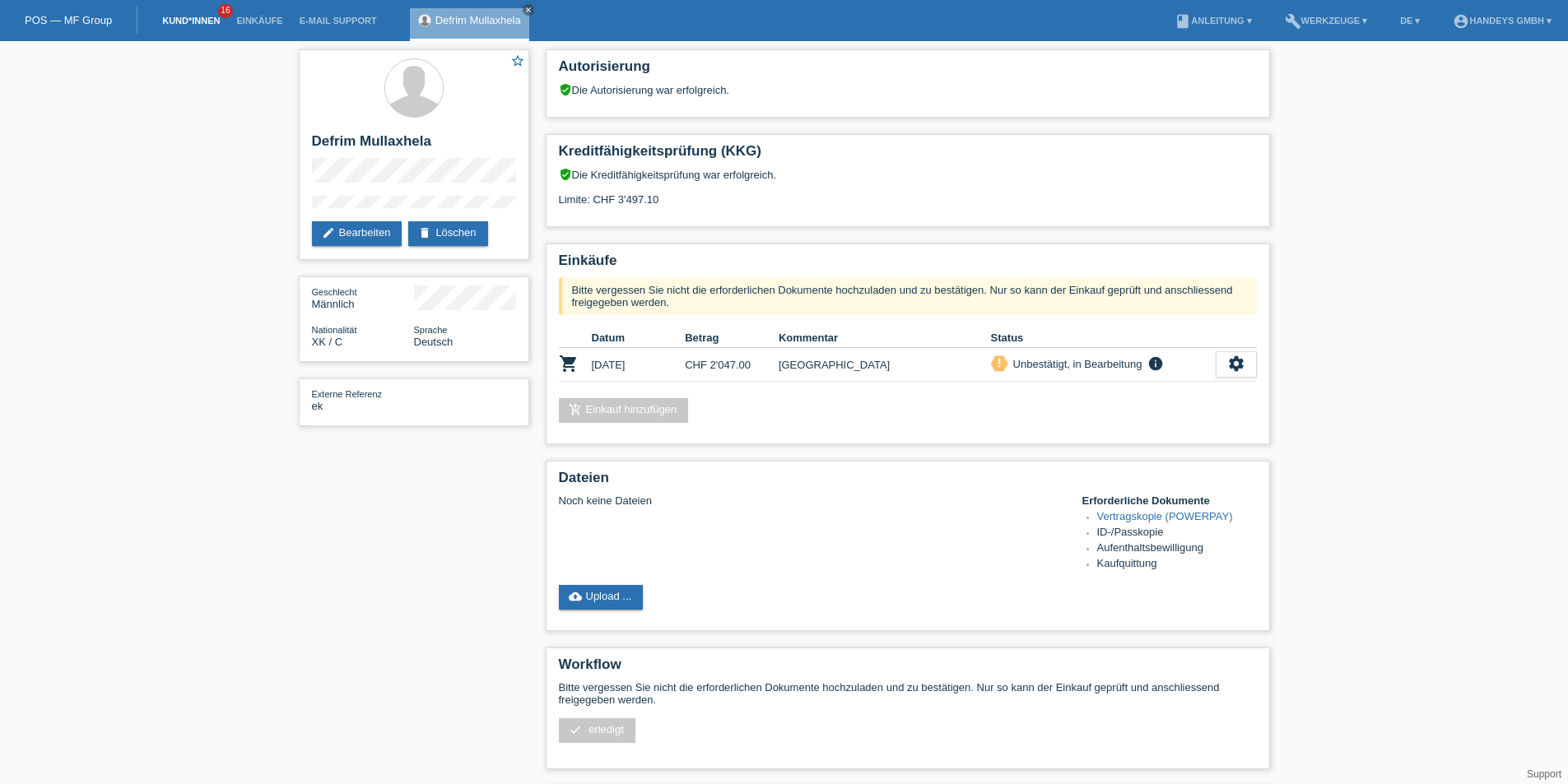
click at [177, 20] on link "Kund*innen" at bounding box center [191, 21] width 74 height 10
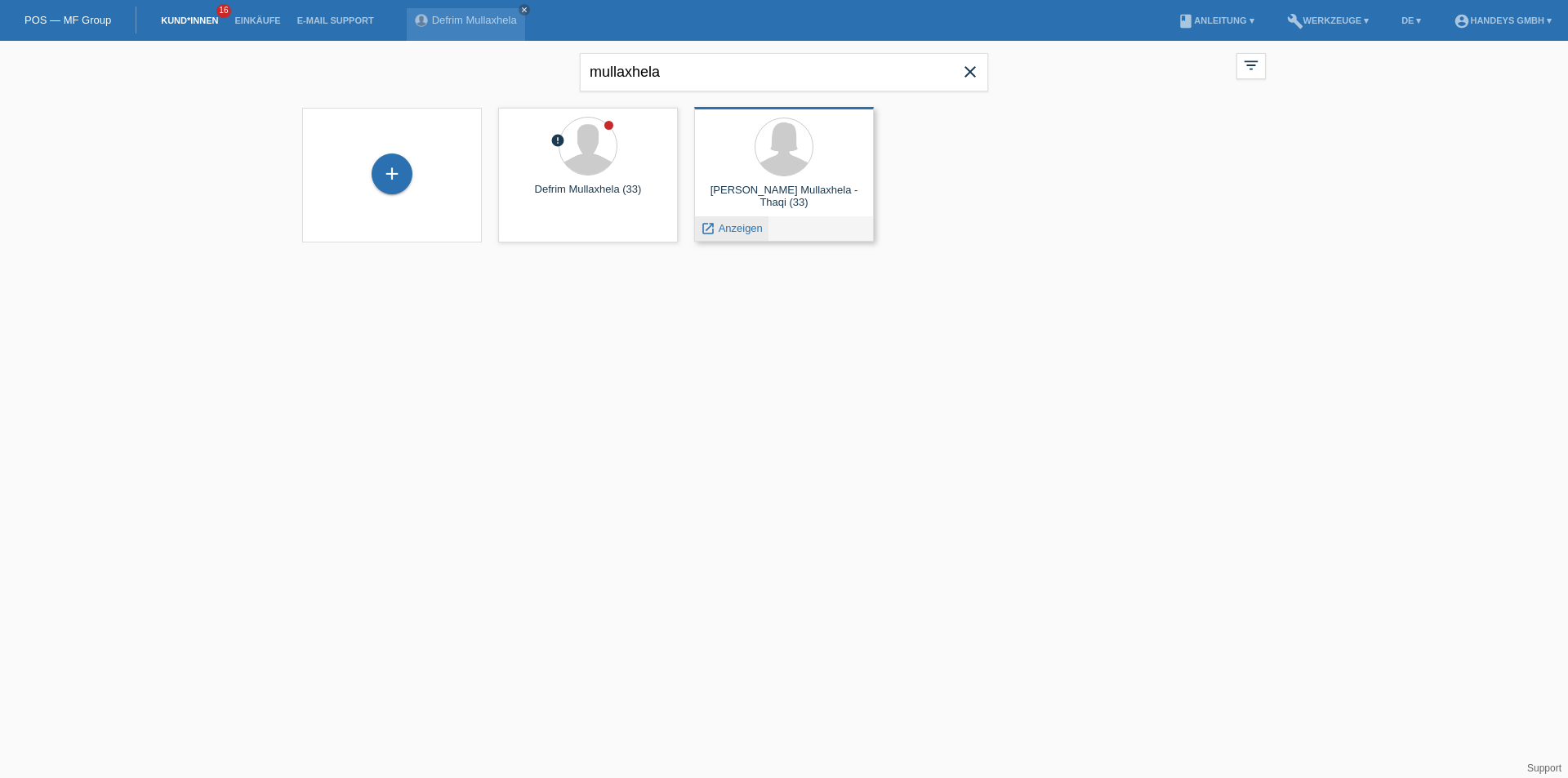
click at [732, 226] on span "Anzeigen" at bounding box center [740, 228] width 44 height 12
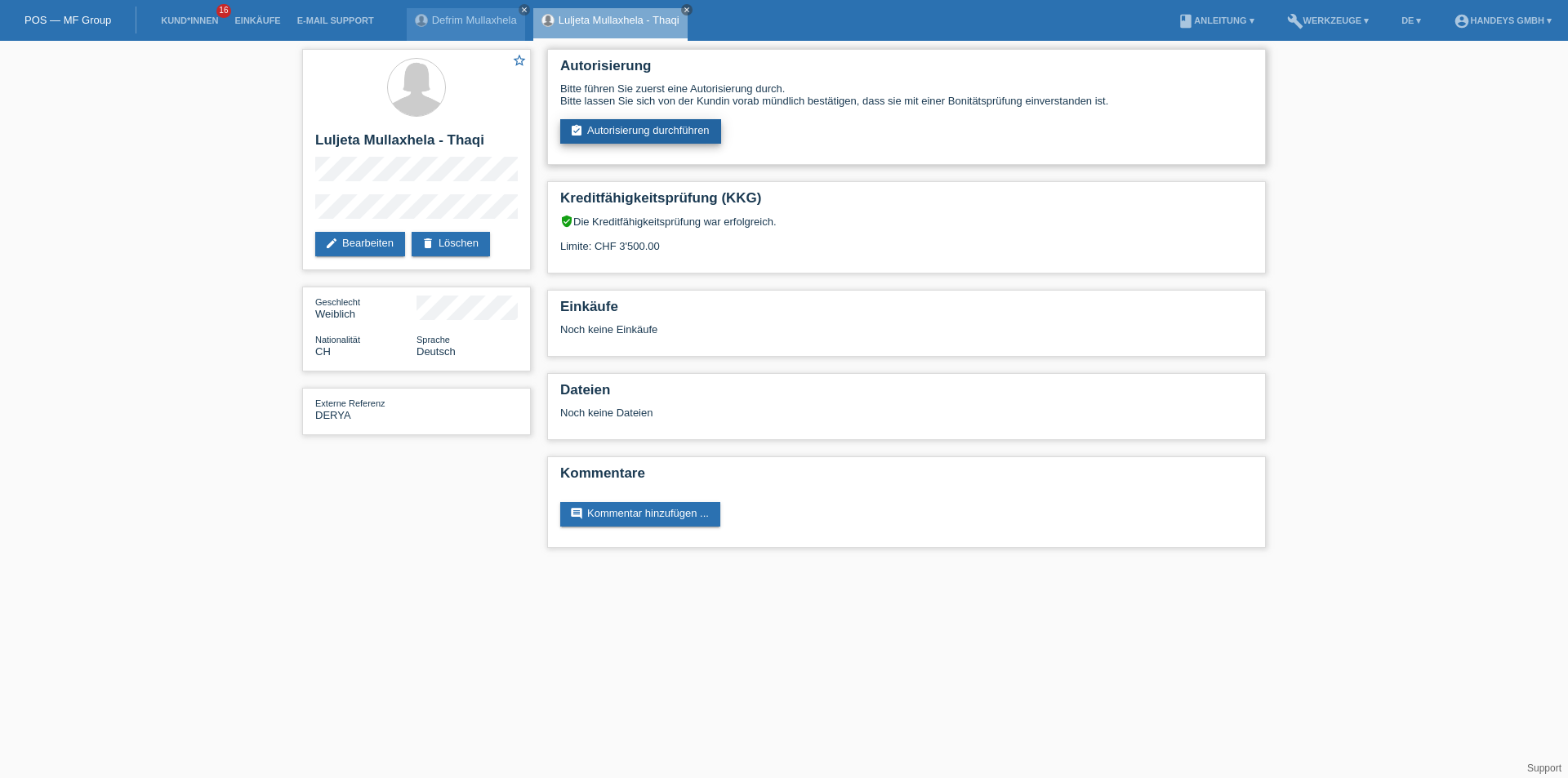
click at [617, 133] on link "assignment_turned_in Autorisierung durchführen" at bounding box center [640, 131] width 161 height 25
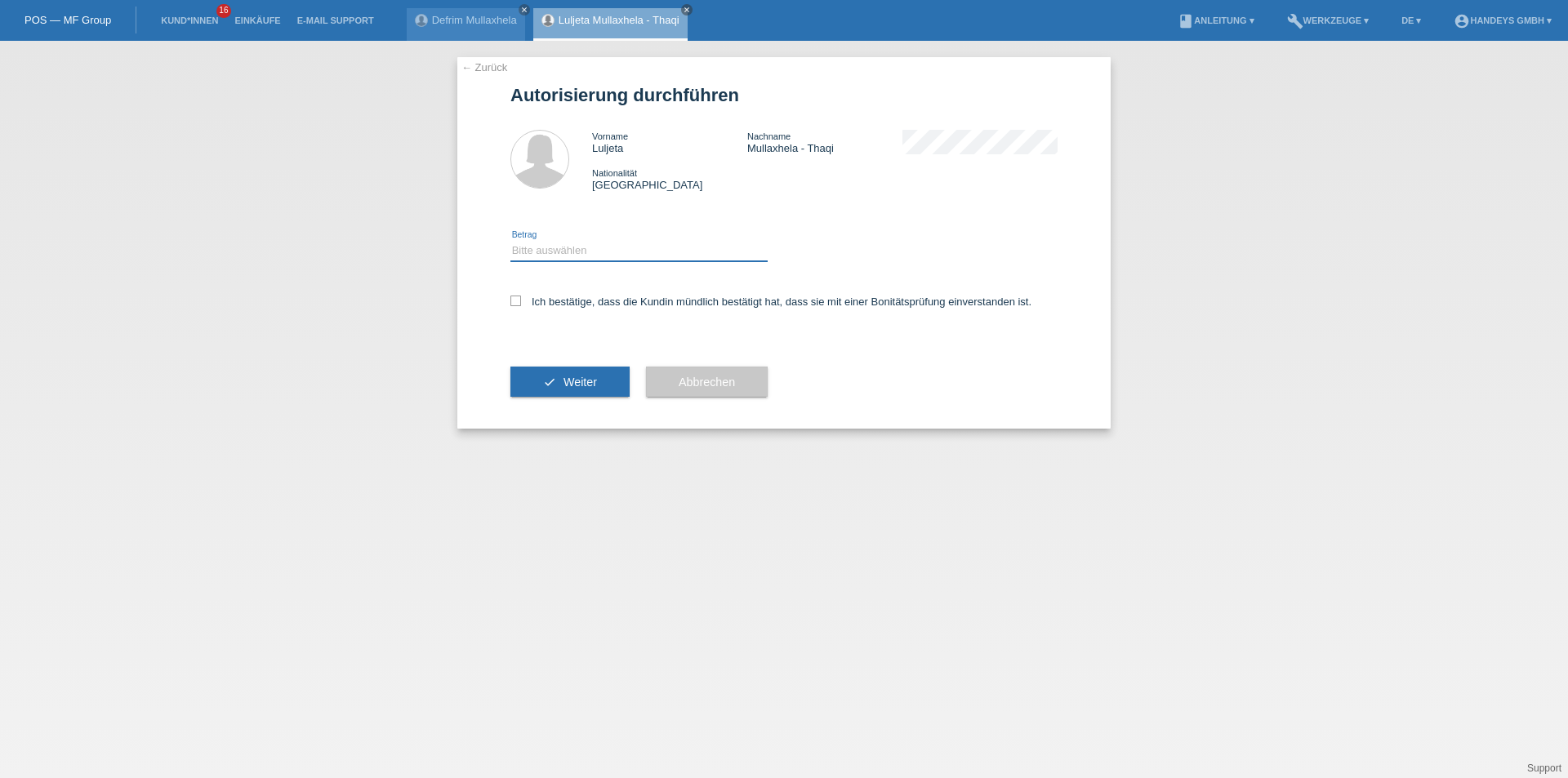
click at [531, 254] on select "Bitte auswählen CHF 1.00 - CHF 499.00 CHF 500.00 - CHF 1'999.00 CHF 2'000.00 - …" at bounding box center [639, 251] width 257 height 20
select select "3"
click at [511, 241] on select "Bitte auswählen CHF 1.00 - CHF 499.00 CHF 500.00 - CHF 1'999.00 CHF 2'000.00 - …" at bounding box center [639, 251] width 257 height 20
drag, startPoint x: 520, startPoint y: 294, endPoint x: 525, endPoint y: 319, distance: 25.5
click at [520, 295] on div "Ich bestätige, dass die Kundin mündlich bestätigt hat, dass sie mit einer Bonit…" at bounding box center [784, 306] width 547 height 55
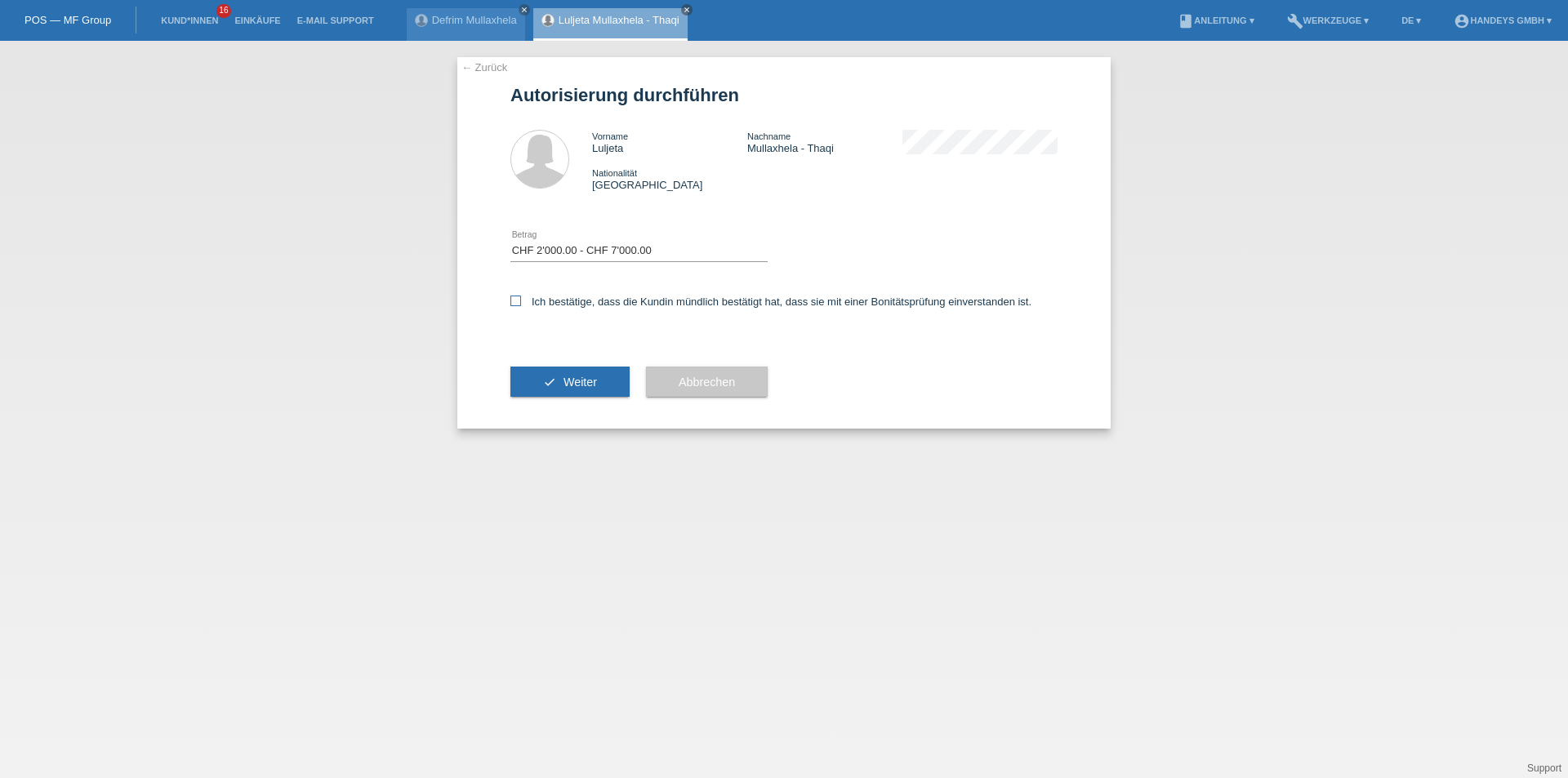
click at [519, 302] on icon at bounding box center [516, 301] width 11 height 11
click at [519, 302] on input "Ich bestätige, dass die Kundin mündlich bestätigt hat, dass sie mit einer Bonit…" at bounding box center [516, 301] width 11 height 11
checkbox input "true"
click at [545, 384] on icon "check" at bounding box center [549, 382] width 13 height 13
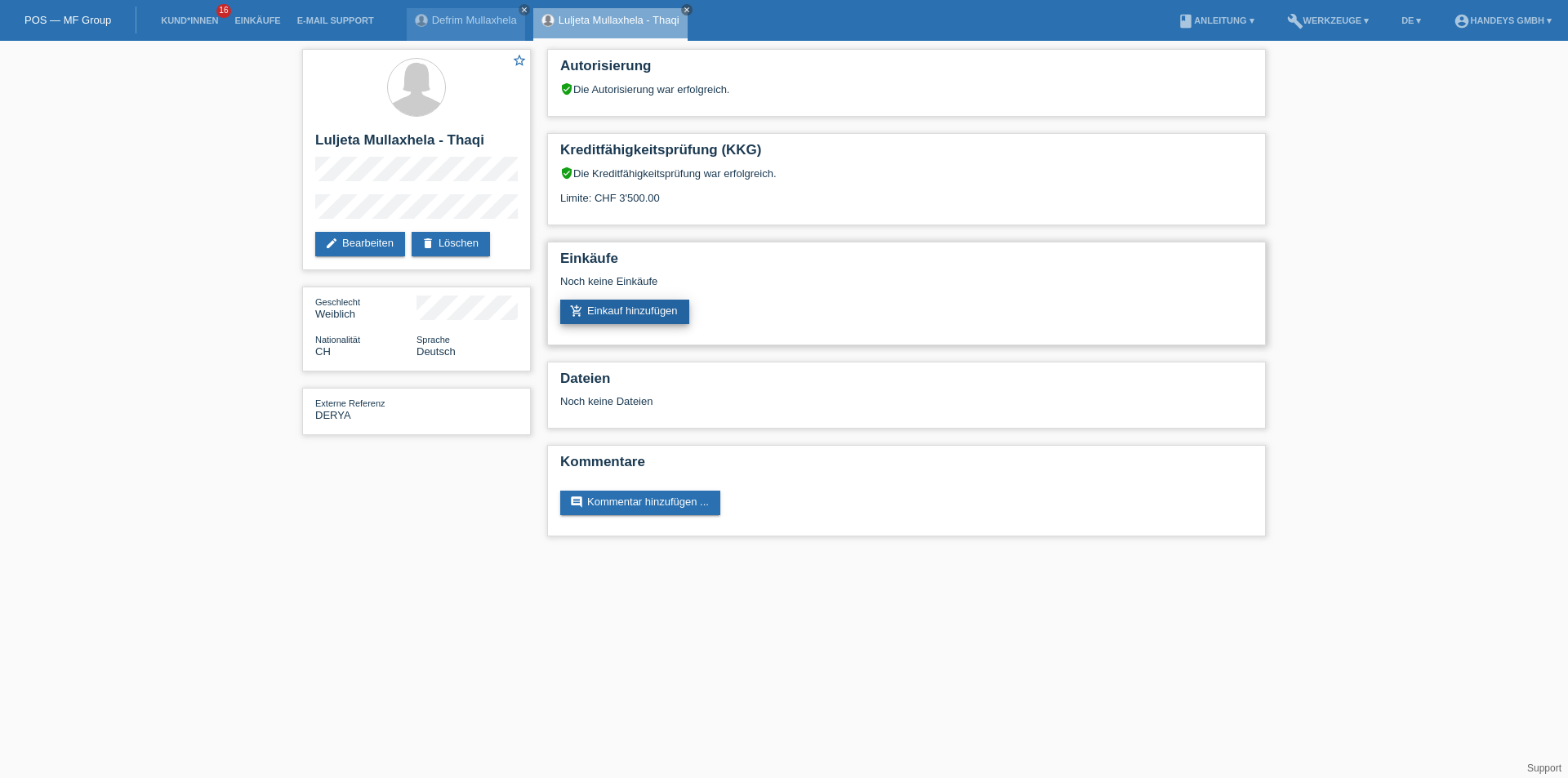
click at [625, 313] on link "add_shopping_cart Einkauf hinzufügen" at bounding box center [625, 312] width 129 height 25
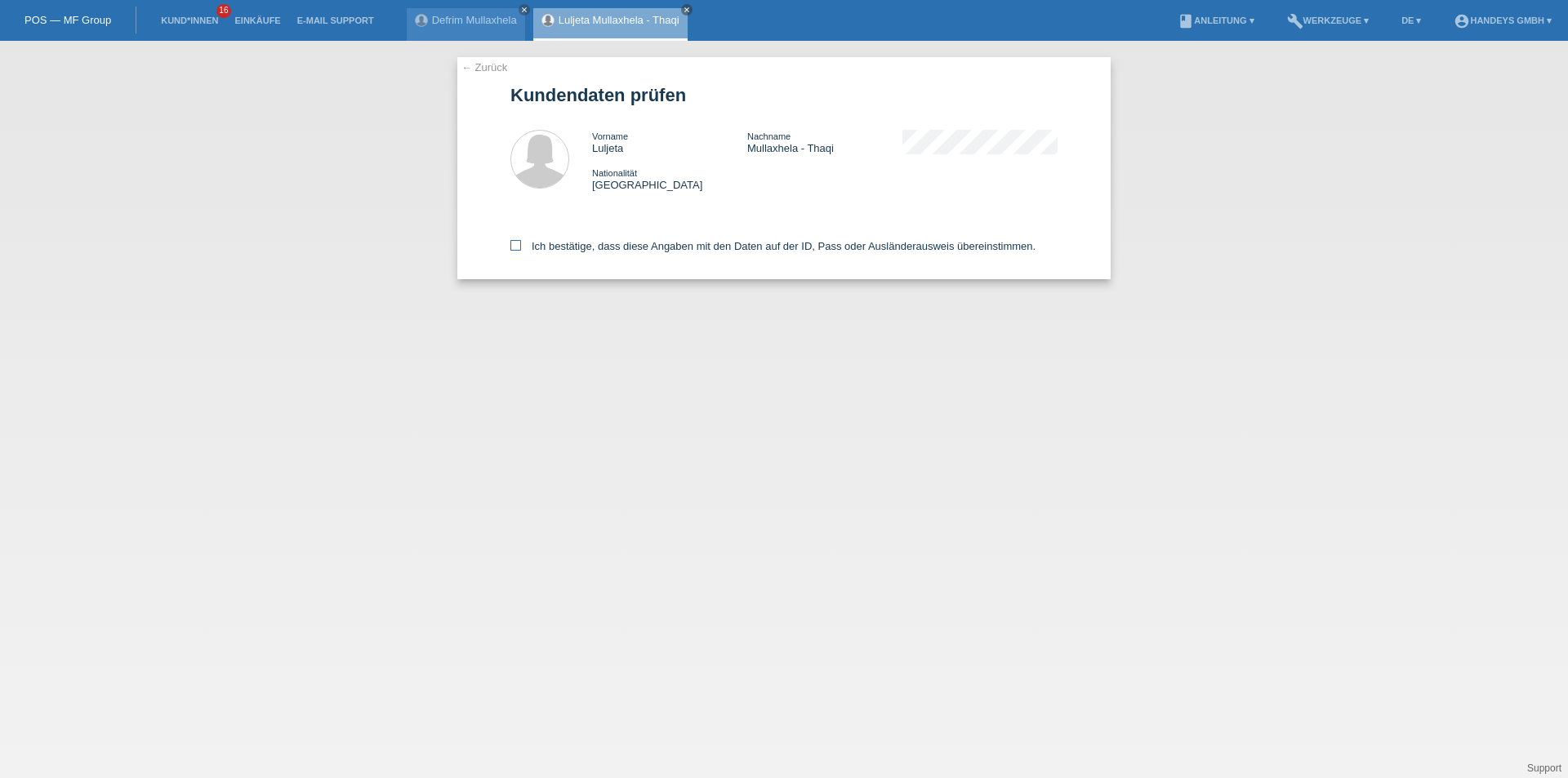
click at [524, 244] on label "Ich bestätige, dass diese Angaben mit den Daten auf der ID, Pass oder Ausländer…" at bounding box center [773, 246] width 525 height 12
click at [521, 244] on input "Ich bestätige, dass diese Angaben mit den Daten auf der ID, Pass oder Ausländer…" at bounding box center [516, 245] width 11 height 11
checkbox input "true"
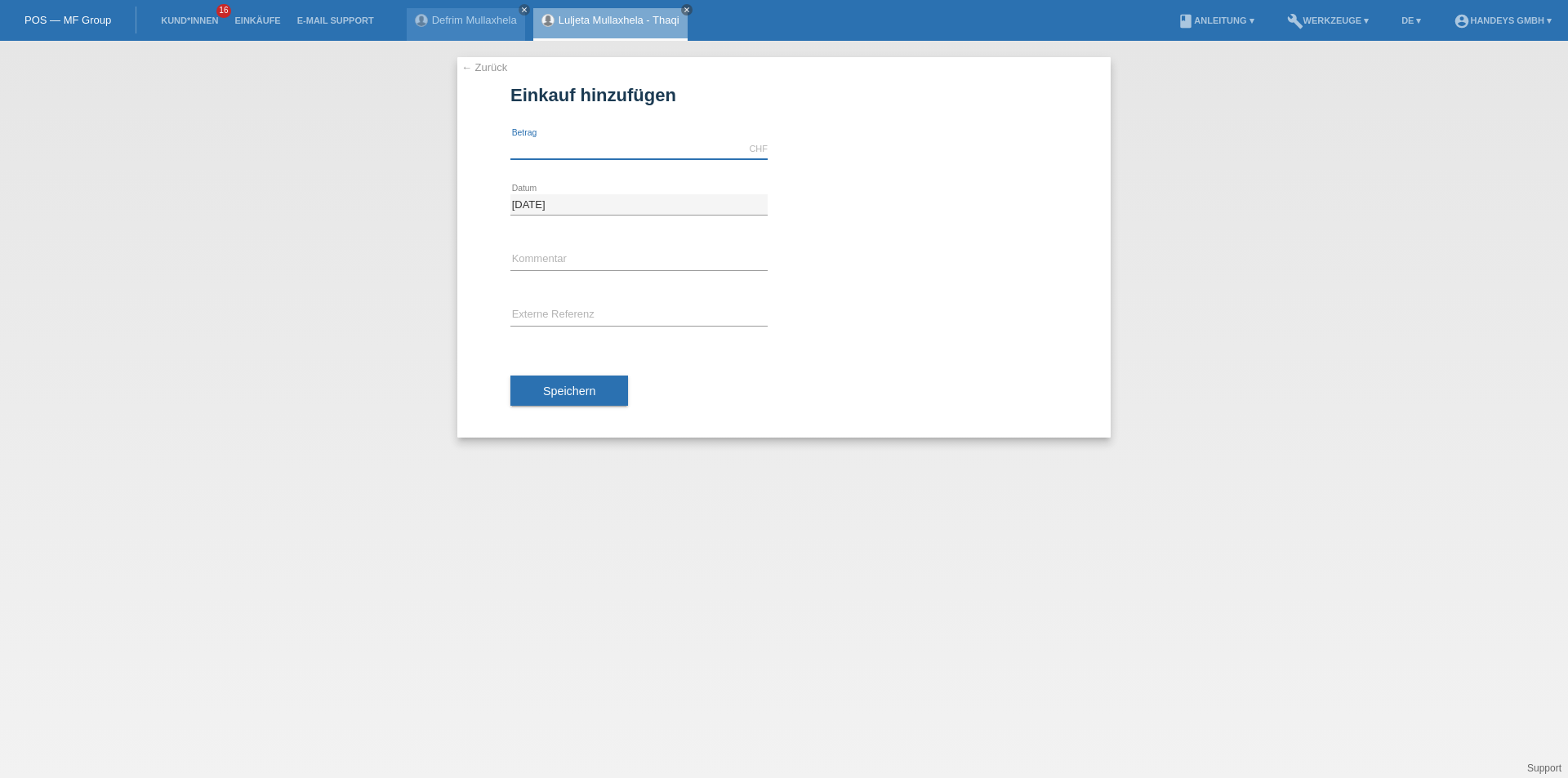
click at [561, 154] on input "text" at bounding box center [639, 149] width 257 height 21
type input "3500.00"
click at [558, 249] on div "error Kommentar" at bounding box center [639, 260] width 257 height 55
click at [553, 259] on input "text" at bounding box center [639, 260] width 257 height 21
type input "P"
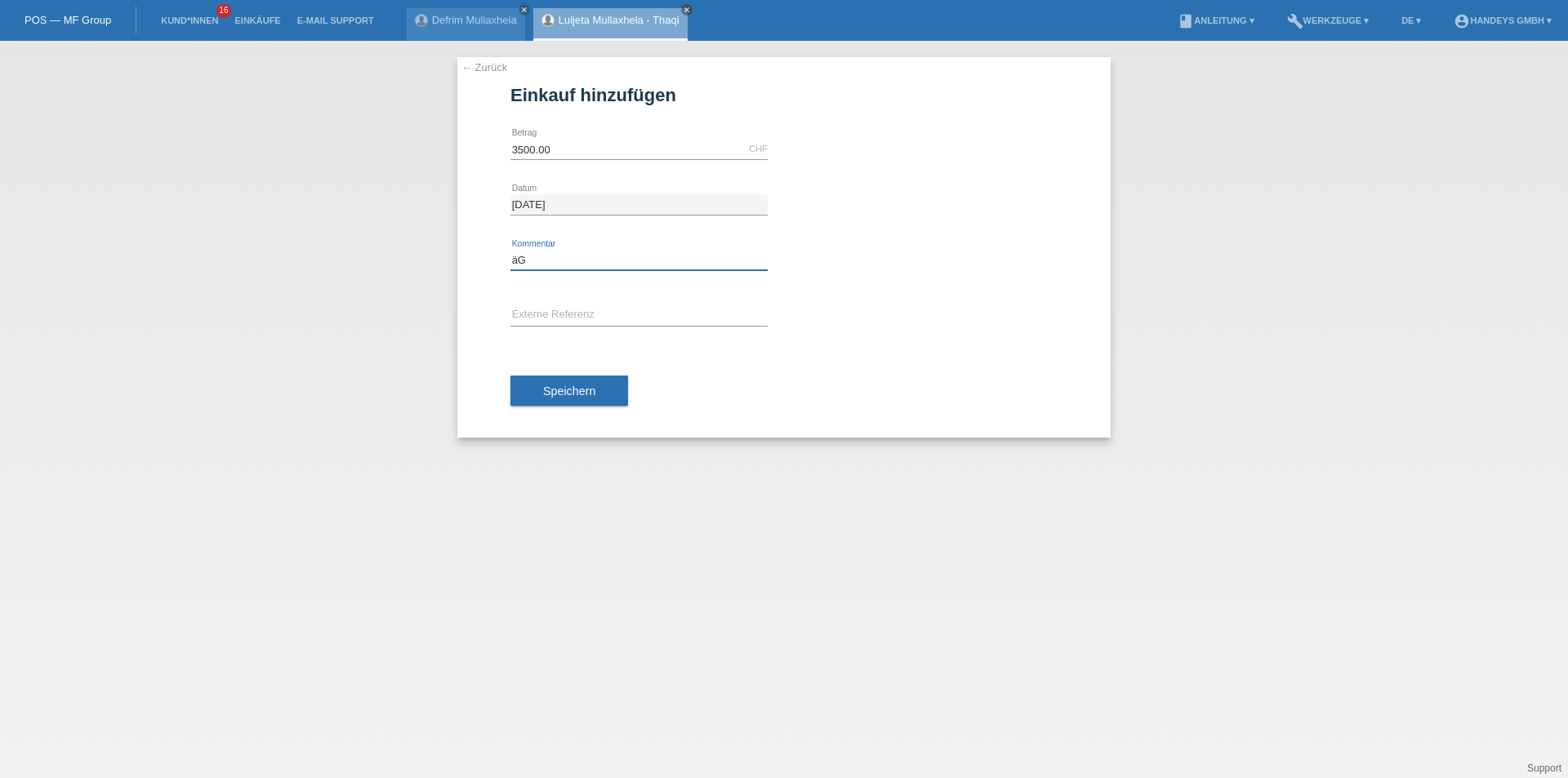
type input "ä"
type input "[GEOGRAPHIC_DATA]"
type input "ARB"
click at [537, 388] on button "Speichern" at bounding box center [569, 391] width 117 height 31
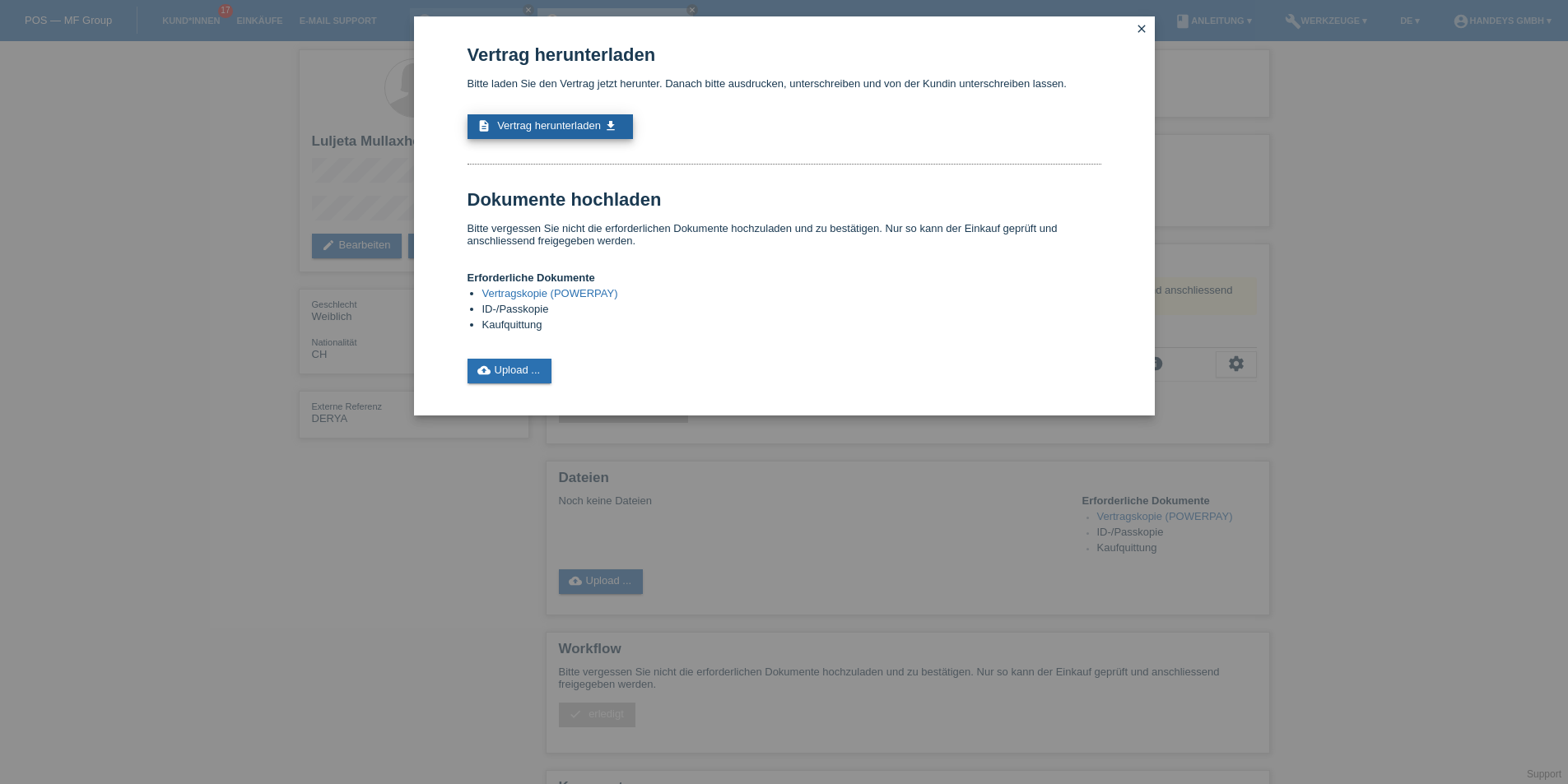
click at [551, 125] on span "Vertrag herunterladen" at bounding box center [549, 125] width 104 height 12
drag, startPoint x: 1141, startPoint y: 29, endPoint x: 1103, endPoint y: 38, distance: 39.1
click at [1141, 28] on icon "close" at bounding box center [1142, 29] width 13 height 13
